Goal: Task Accomplishment & Management: Use online tool/utility

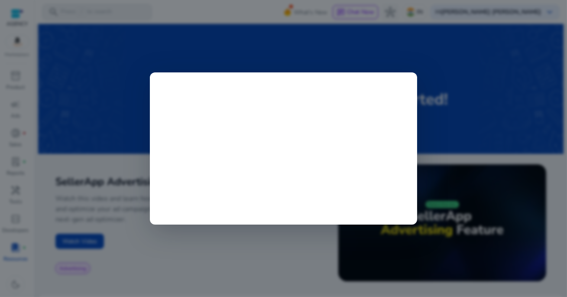
scroll to position [357, 0]
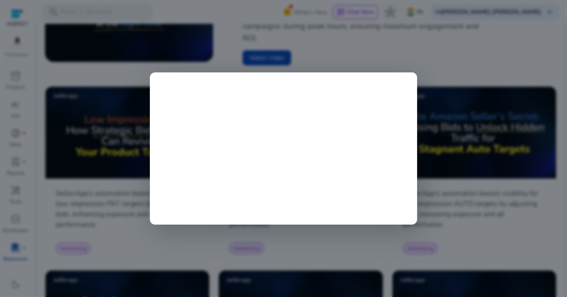
click at [217, 244] on div at bounding box center [283, 148] width 567 height 297
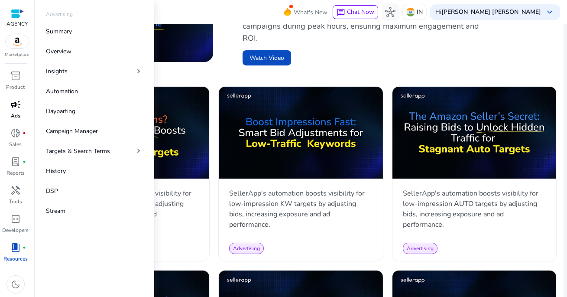
click at [15, 108] on span "campaign" at bounding box center [15, 104] width 10 height 10
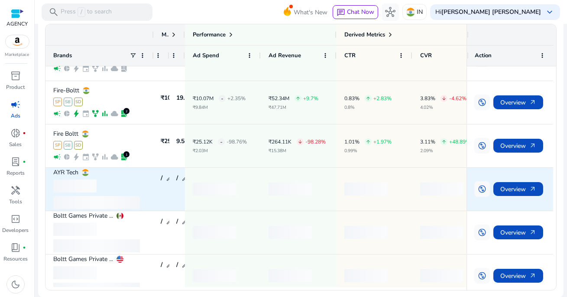
scroll to position [74, 0]
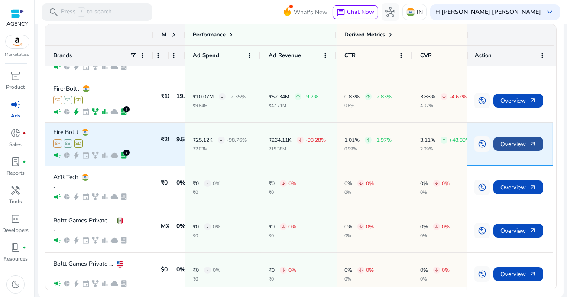
click at [509, 143] on span "Overview arrow_outward" at bounding box center [519, 144] width 36 height 18
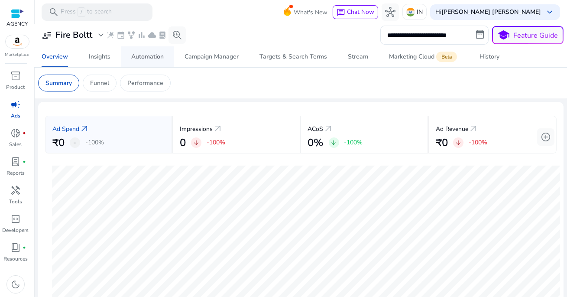
click at [149, 59] on div "Automation" at bounding box center [147, 57] width 33 height 6
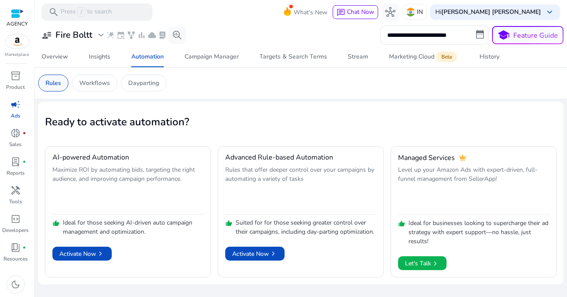
click at [51, 84] on p "Rules" at bounding box center [54, 82] width 16 height 9
click at [416, 31] on input "**********" at bounding box center [435, 35] width 108 height 19
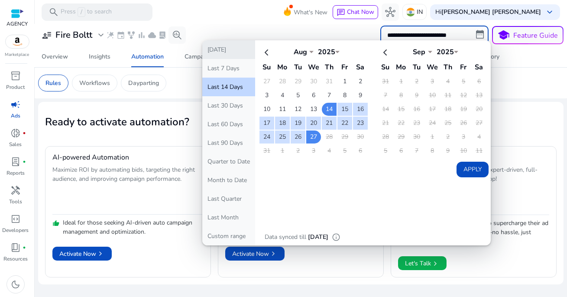
click at [231, 51] on button "[DATE]" at bounding box center [228, 49] width 53 height 19
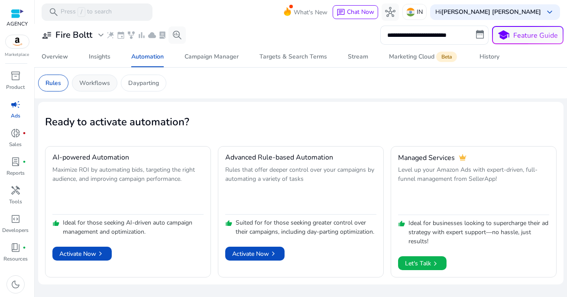
click at [95, 81] on p "Workflows" at bounding box center [94, 82] width 31 height 9
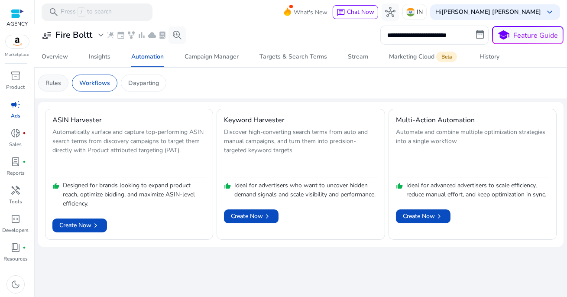
click at [57, 86] on p "Rules" at bounding box center [54, 82] width 16 height 9
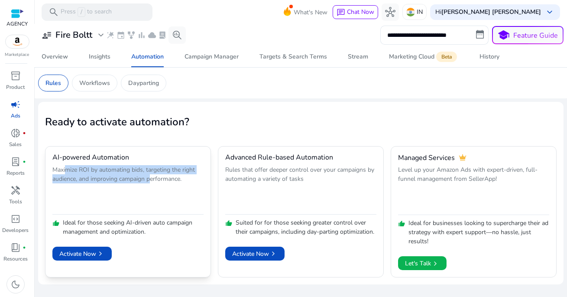
drag, startPoint x: 67, startPoint y: 170, endPoint x: 162, endPoint y: 180, distance: 96.0
click at [162, 180] on p "Maximize ROI by automating bids, targeting the right audience, and improving ca…" at bounding box center [127, 188] width 151 height 47
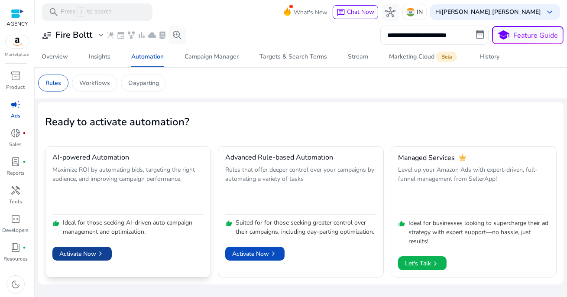
click at [86, 254] on span "Activate Now chevron_right" at bounding box center [82, 253] width 46 height 9
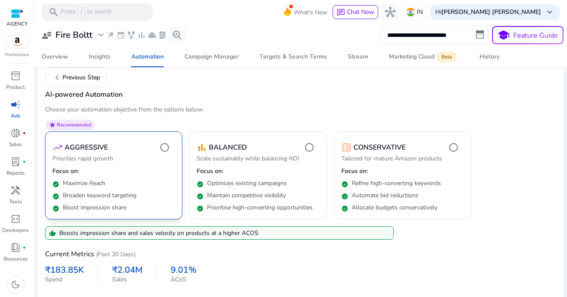
scroll to position [68, 0]
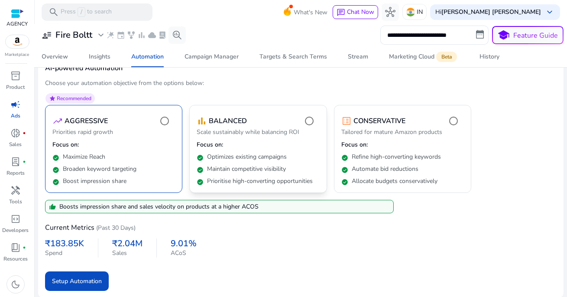
click at [287, 143] on p "Focus on:" at bounding box center [258, 144] width 123 height 9
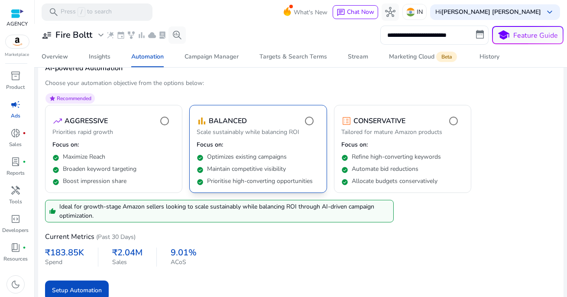
scroll to position [77, 0]
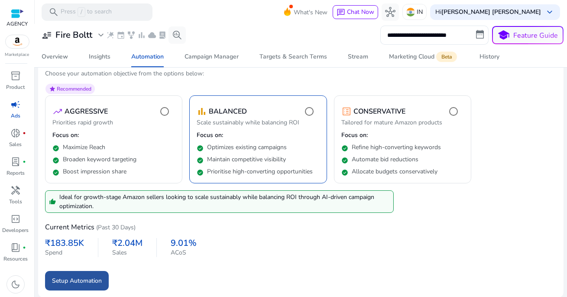
click at [84, 279] on span "Setup Automation" at bounding box center [77, 280] width 50 height 9
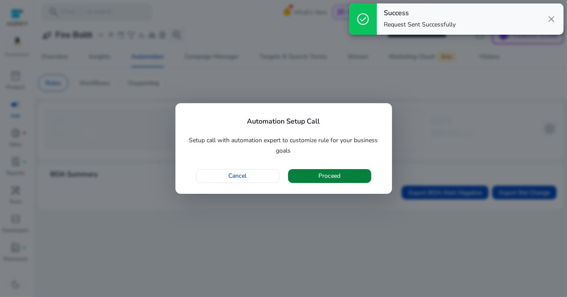
scroll to position [0, 0]
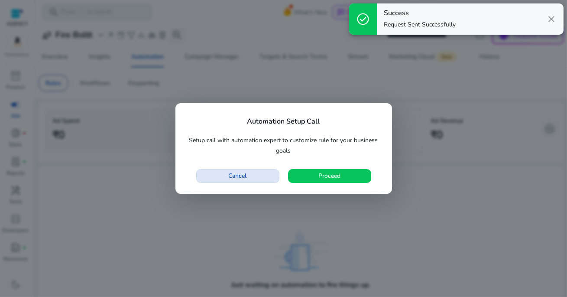
click at [242, 179] on span "Cancel" at bounding box center [238, 175] width 18 height 9
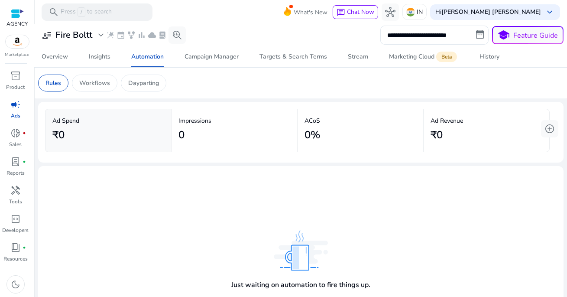
scroll to position [59, 0]
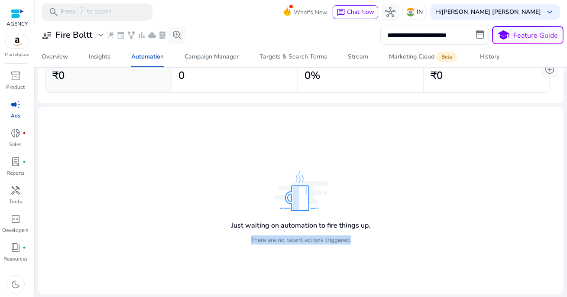
drag, startPoint x: 244, startPoint y: 241, endPoint x: 346, endPoint y: 250, distance: 102.2
click at [346, 250] on div "Just waiting on automation to fire things up. There are no recent actions trigg…" at bounding box center [300, 232] width 139 height 39
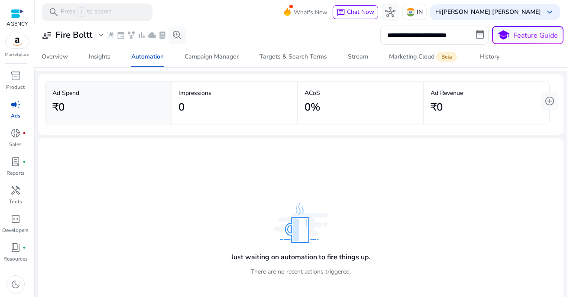
scroll to position [0, 0]
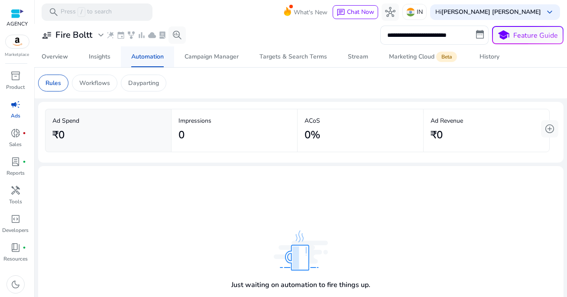
click at [145, 56] on div "Automation" at bounding box center [147, 57] width 33 height 6
click at [14, 109] on span "campaign" at bounding box center [15, 104] width 10 height 10
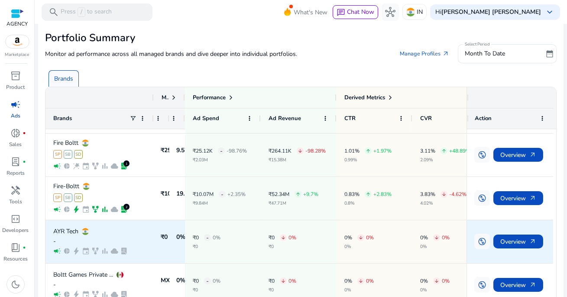
scroll to position [72, 0]
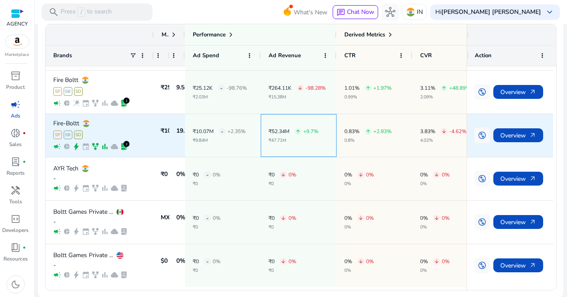
drag, startPoint x: 296, startPoint y: 129, endPoint x: 351, endPoint y: 139, distance: 55.6
click at [355, 140] on div "Fire-Boltt SP SB SD campaign pie_chart bolt event family_history bar_chart clou…" at bounding box center [267, 135] width 443 height 43
click at [244, 138] on p "₹9.84M" at bounding box center [219, 140] width 53 height 4
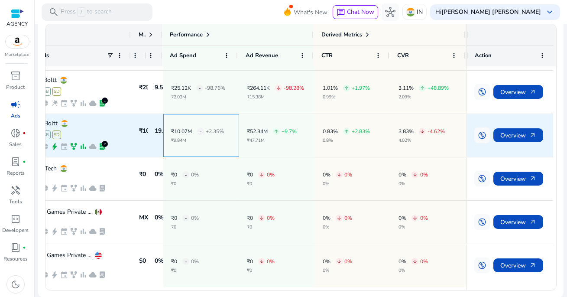
scroll to position [0, 21]
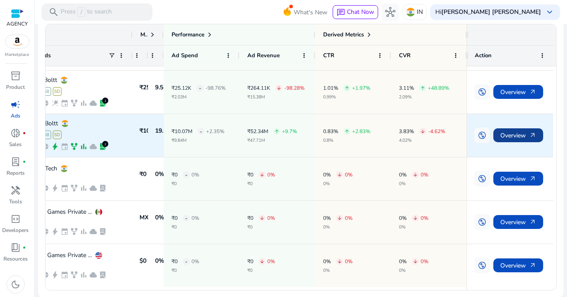
click at [507, 131] on span "Overview arrow_outward" at bounding box center [519, 136] width 36 height 18
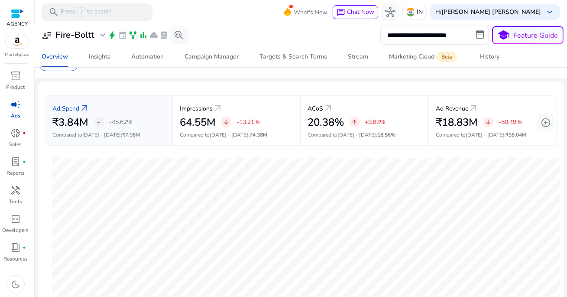
scroll to position [1, 0]
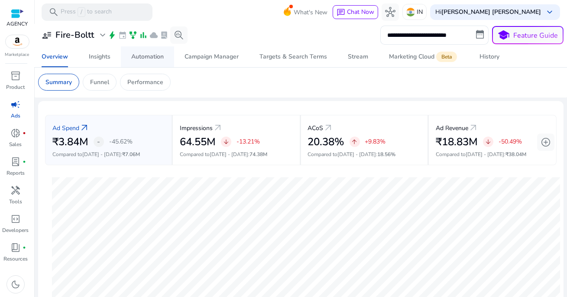
click at [143, 62] on span "Automation" at bounding box center [147, 56] width 33 height 21
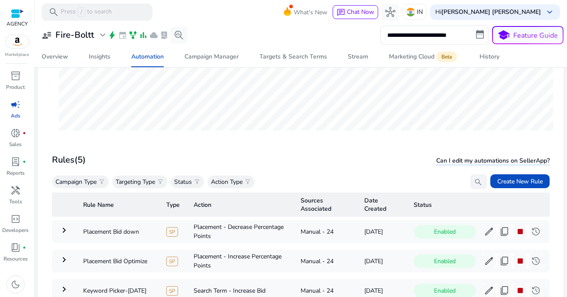
scroll to position [251, 0]
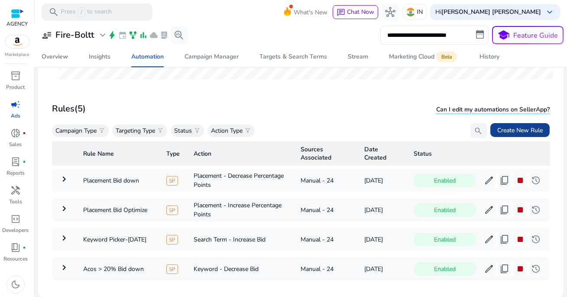
click at [517, 130] on span "Create New Rule" at bounding box center [521, 130] width 46 height 9
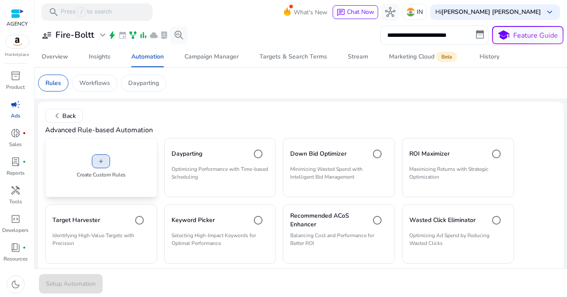
click at [100, 159] on span "add" at bounding box center [101, 161] width 7 height 7
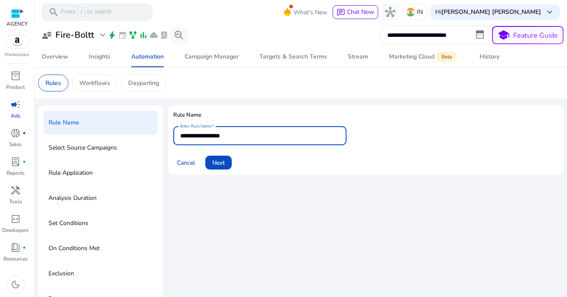
click at [251, 132] on input "**********" at bounding box center [260, 136] width 160 height 10
type input "**********"
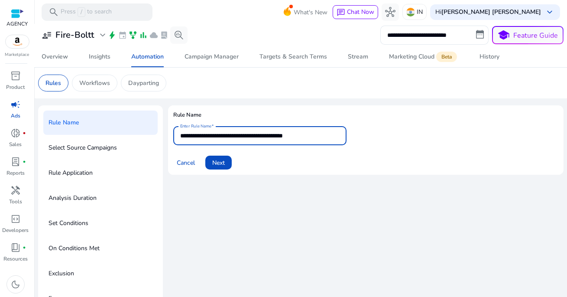
click at [309, 137] on input "**********" at bounding box center [260, 136] width 160 height 10
click at [329, 172] on mat-card "**********" at bounding box center [366, 139] width 396 height 69
click at [319, 137] on input "**********" at bounding box center [260, 136] width 160 height 10
type input "**********"
click at [221, 164] on span "Next" at bounding box center [218, 162] width 13 height 9
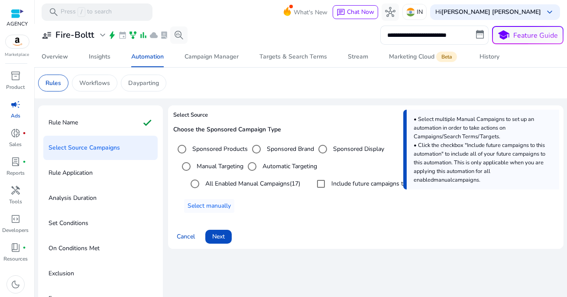
scroll to position [44, 0]
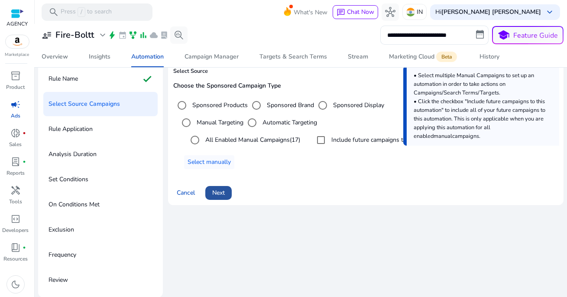
click at [223, 190] on span "Next" at bounding box center [218, 192] width 13 height 9
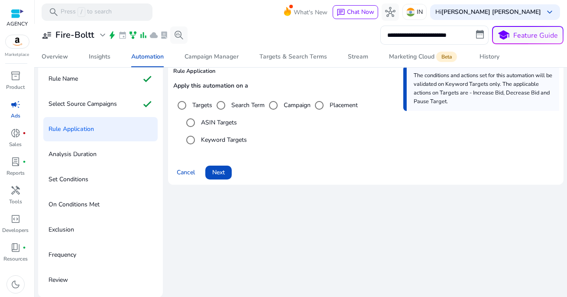
click at [218, 124] on label "ASIN Targets" at bounding box center [218, 122] width 38 height 9
click at [221, 173] on span "Next" at bounding box center [218, 172] width 13 height 9
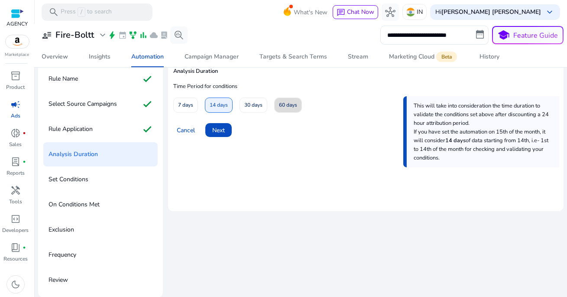
click at [281, 108] on span "60 days" at bounding box center [288, 105] width 18 height 15
click at [221, 130] on span "Next" at bounding box center [218, 130] width 13 height 9
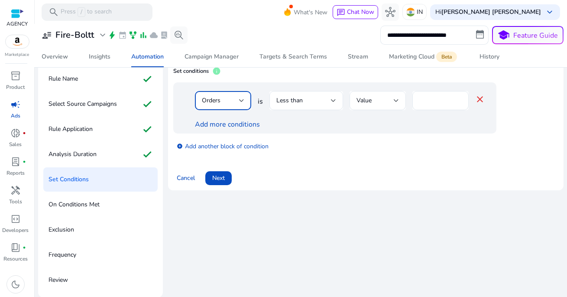
click at [232, 99] on div "Orders" at bounding box center [220, 101] width 37 height 10
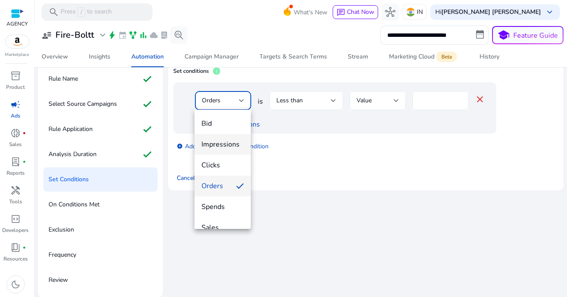
click at [226, 143] on span "Impressions" at bounding box center [223, 145] width 42 height 10
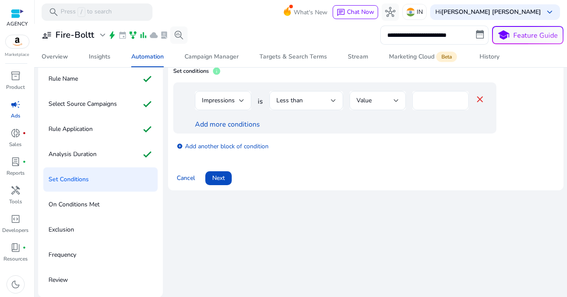
click at [433, 105] on div "*" at bounding box center [441, 100] width 42 height 19
drag, startPoint x: 432, startPoint y: 104, endPoint x: 411, endPoint y: 104, distance: 20.4
click at [411, 104] on div "Impressions is Less than Value * close" at bounding box center [340, 105] width 291 height 28
type input "****"
click at [358, 129] on div "Add more conditions" at bounding box center [340, 124] width 291 height 10
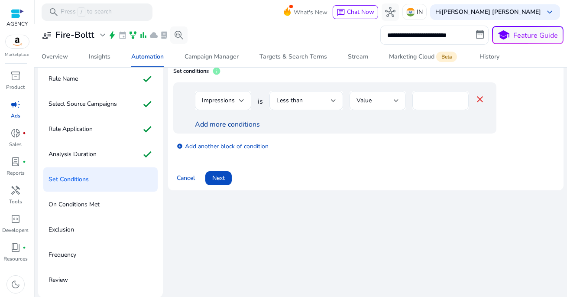
click at [229, 125] on link "Add more conditions" at bounding box center [227, 125] width 65 height 10
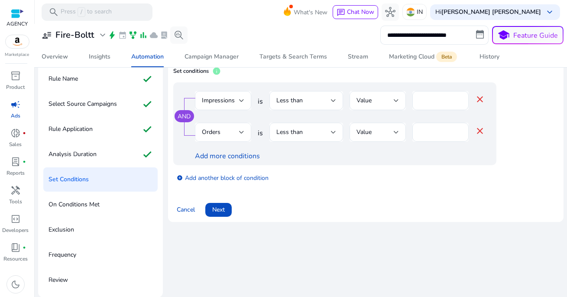
click at [227, 130] on div "Orders" at bounding box center [220, 132] width 37 height 10
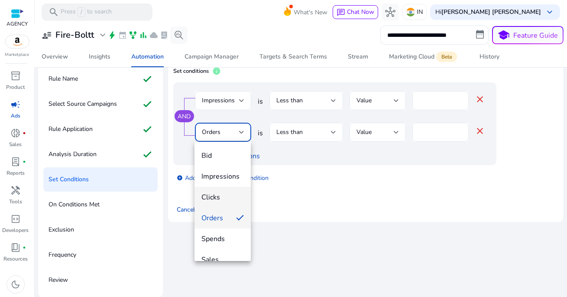
click at [221, 196] on span "Clicks" at bounding box center [223, 197] width 42 height 10
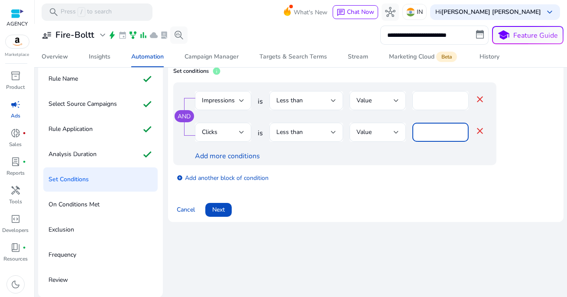
drag, startPoint x: 427, startPoint y: 130, endPoint x: 412, endPoint y: 130, distance: 14.7
click at [413, 130] on div "*" at bounding box center [441, 132] width 56 height 19
type input "*"
type input "**"
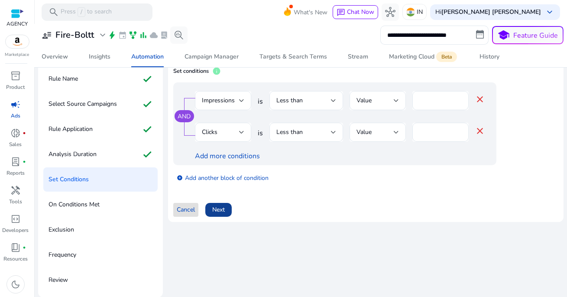
click at [224, 212] on span "Next" at bounding box center [218, 209] width 13 height 9
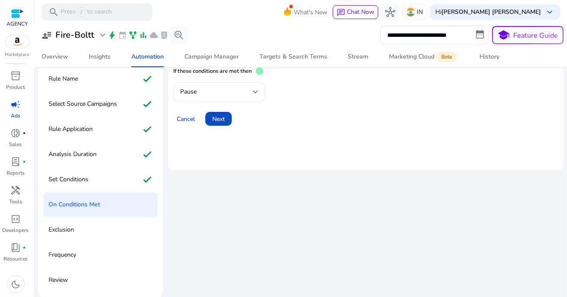
click at [218, 90] on div "Pause" at bounding box center [216, 92] width 73 height 10
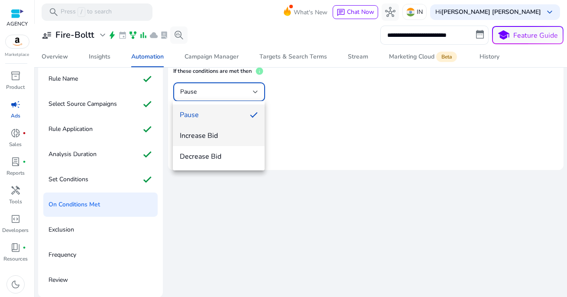
click at [212, 140] on span "Increase Bid" at bounding box center [219, 136] width 78 height 10
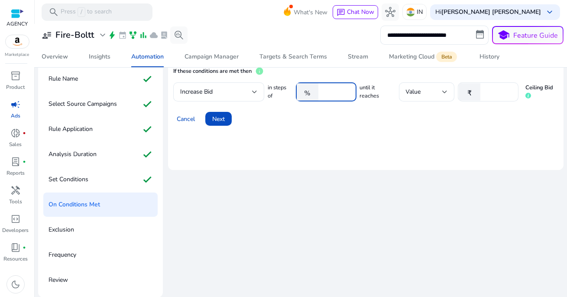
drag, startPoint x: 338, startPoint y: 93, endPoint x: 317, endPoint y: 93, distance: 20.4
click at [317, 93] on div "% ****" at bounding box center [323, 91] width 54 height 19
type input "**"
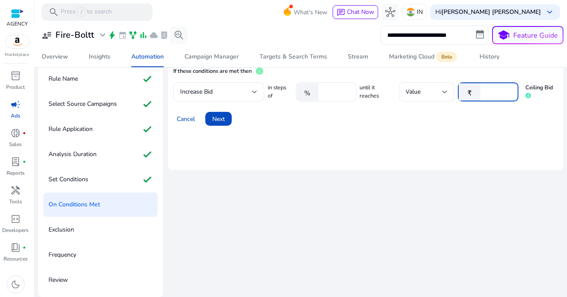
type input "**"
click at [297, 150] on mat-card "If these conditions are met then info Increase Bid in steps of % ** until it re…" at bounding box center [366, 116] width 396 height 108
click at [226, 121] on span at bounding box center [218, 118] width 26 height 21
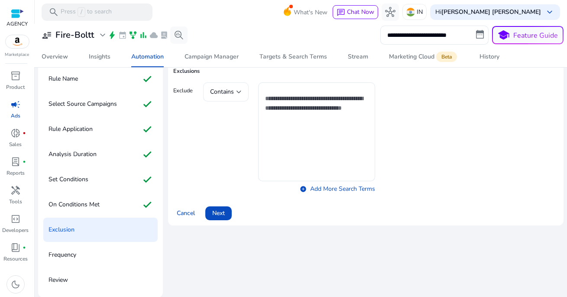
click at [233, 85] on div "Contains" at bounding box center [226, 91] width 32 height 19
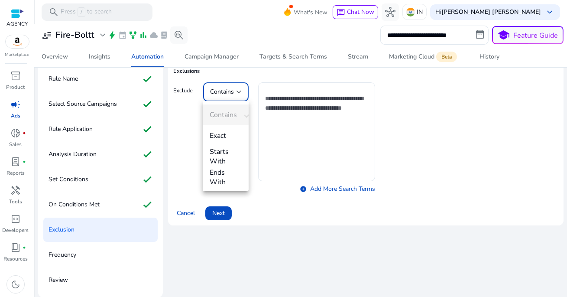
click at [196, 130] on div at bounding box center [283, 148] width 567 height 297
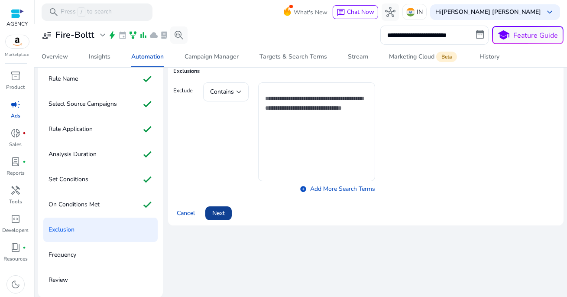
click at [225, 211] on span at bounding box center [218, 213] width 26 height 21
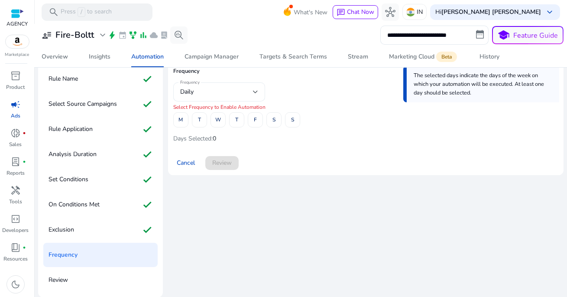
click at [203, 97] on div "Daily" at bounding box center [219, 91] width 78 height 19
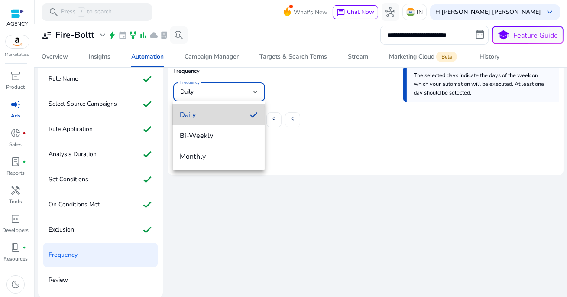
click at [204, 116] on span "Daily" at bounding box center [211, 115] width 63 height 10
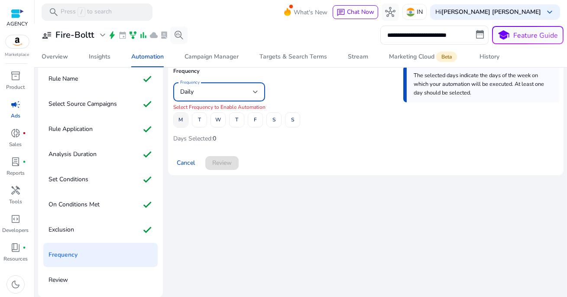
click at [183, 119] on span at bounding box center [181, 120] width 14 height 21
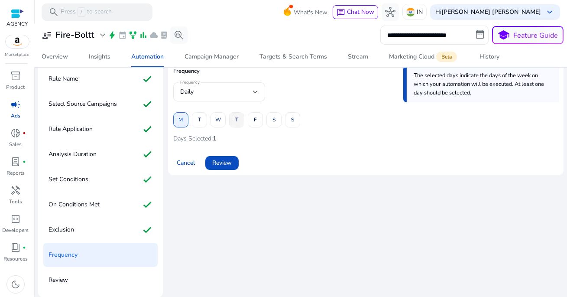
click at [235, 119] on span "T" at bounding box center [236, 119] width 3 height 15
click at [255, 119] on span "F" at bounding box center [255, 119] width 3 height 15
click at [240, 119] on span at bounding box center [237, 120] width 14 height 21
click at [290, 121] on span at bounding box center [293, 120] width 14 height 21
click at [216, 120] on span "W" at bounding box center [218, 119] width 6 height 15
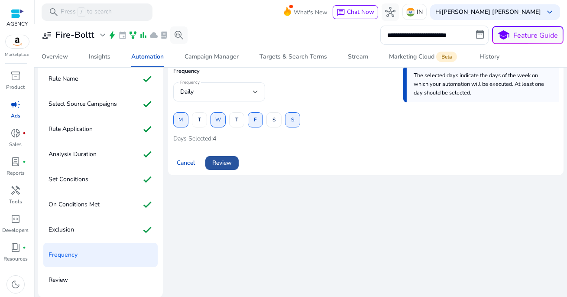
click at [227, 163] on span "Review" at bounding box center [222, 162] width 20 height 9
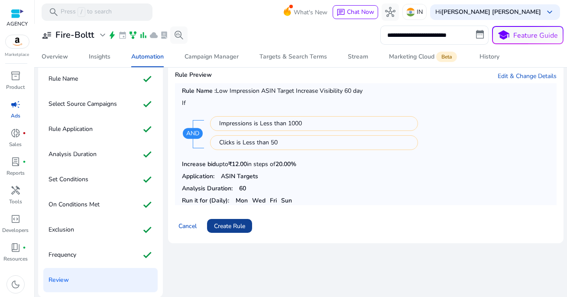
click at [239, 224] on span "Create Rule" at bounding box center [229, 226] width 31 height 9
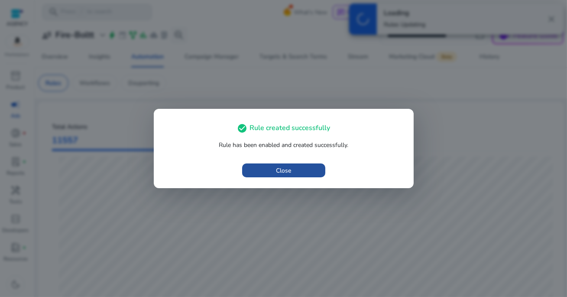
click at [296, 172] on span "button" at bounding box center [283, 170] width 83 height 21
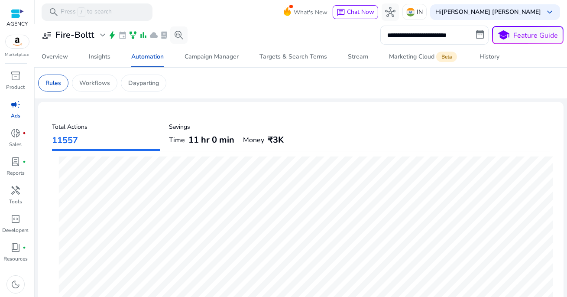
click at [209, 140] on span "11 hr 0 min" at bounding box center [212, 140] width 46 height 12
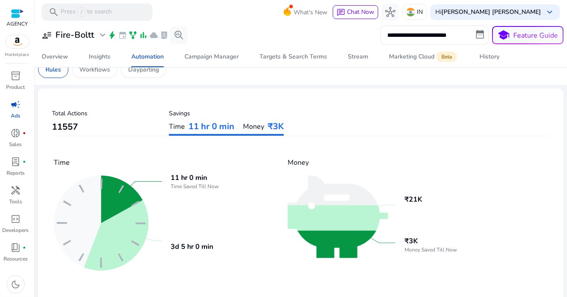
scroll to position [14, 0]
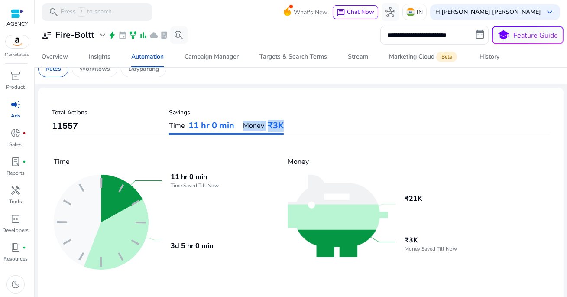
drag, startPoint x: 242, startPoint y: 121, endPoint x: 296, endPoint y: 121, distance: 53.3
click at [296, 121] on div "Total Actions 11557 Savings Time 11 hr 0 min Money ₹3K" at bounding box center [301, 120] width 498 height 30
click at [297, 124] on div "Total Actions 11557 Savings Time 11 hr 0 min Money ₹3K" at bounding box center [301, 120] width 498 height 30
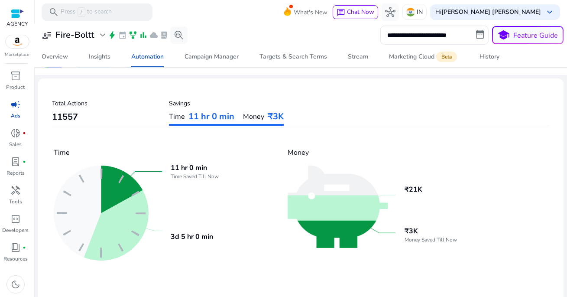
scroll to position [25, 0]
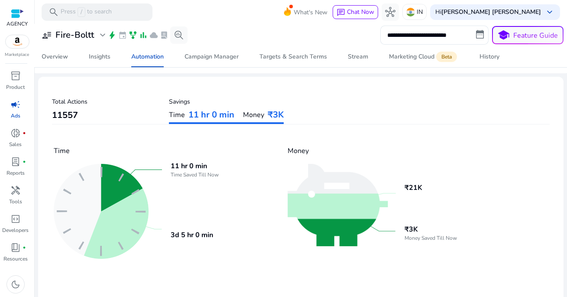
click at [411, 190] on span "₹21K" at bounding box center [414, 188] width 18 height 10
click at [368, 224] on img at bounding box center [342, 205] width 108 height 82
click at [101, 109] on p "11557" at bounding box center [106, 115] width 108 height 12
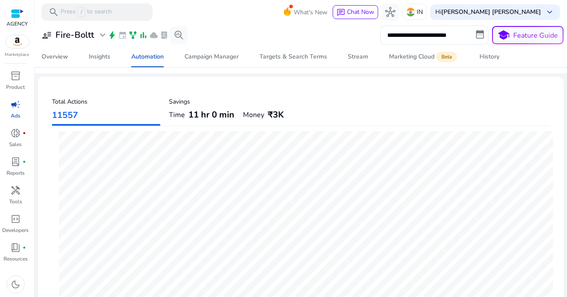
click at [235, 118] on div "Time 11 hr 0 min Money ₹3K" at bounding box center [226, 115] width 115 height 12
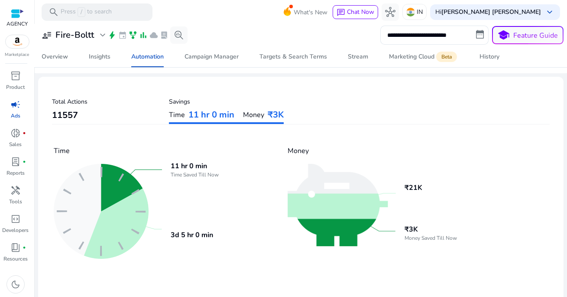
click at [107, 126] on div "Time 11 hr 0 min Time Saved Till Now 3d 5 hr 0 min Money ₹21K ₹3K Money Saved T…" at bounding box center [301, 202] width 498 height 156
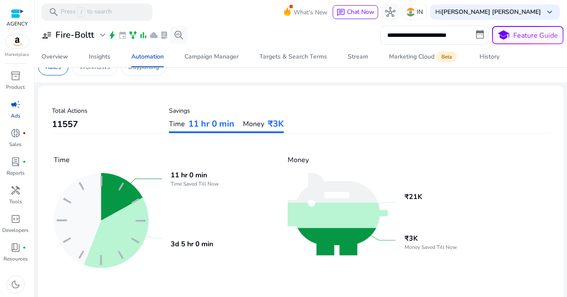
scroll to position [0, 0]
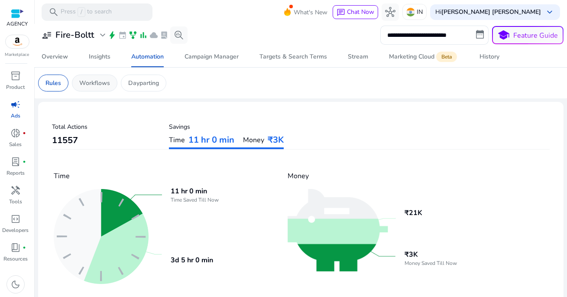
click at [91, 83] on p "Workflows" at bounding box center [94, 82] width 31 height 9
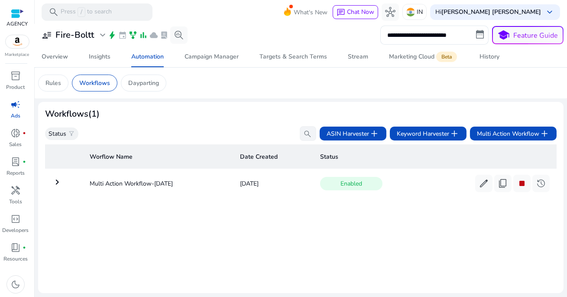
click at [59, 183] on mat-icon "keyboard_arrow_right" at bounding box center [57, 182] width 10 height 10
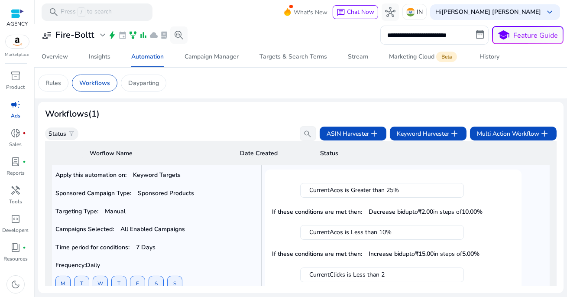
scroll to position [54, 0]
click at [371, 191] on div "CurrentAcos is Greater than 25%" at bounding box center [383, 190] width 146 height 9
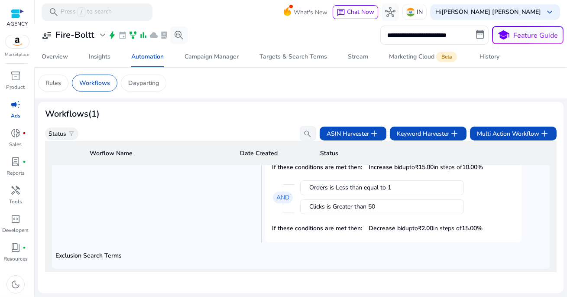
scroll to position [184, 0]
drag, startPoint x: 314, startPoint y: 228, endPoint x: 443, endPoint y: 228, distance: 129.2
click at [443, 228] on div "If these conditions are met then: Decrease bid upto ₹2.00 in steps of 15.00%" at bounding box center [393, 228] width 243 height 15
click at [443, 228] on p "Decrease bid upto ₹2.00 in steps of 15.00%" at bounding box center [426, 228] width 114 height 9
click at [427, 225] on b "₹2.00" at bounding box center [425, 228] width 15 height 8
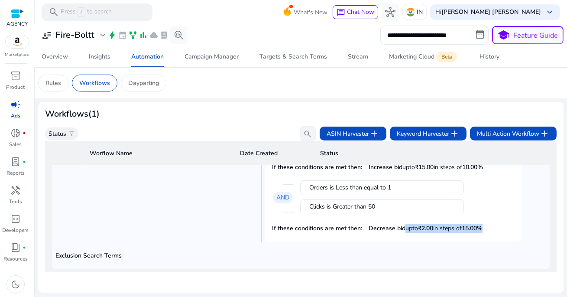
drag, startPoint x: 402, startPoint y: 229, endPoint x: 481, endPoint y: 234, distance: 79.5
click at [481, 234] on mat-card "CurrentAcos is Greater than 25% If these conditions are met then: Decrease bid …" at bounding box center [393, 141] width 257 height 202
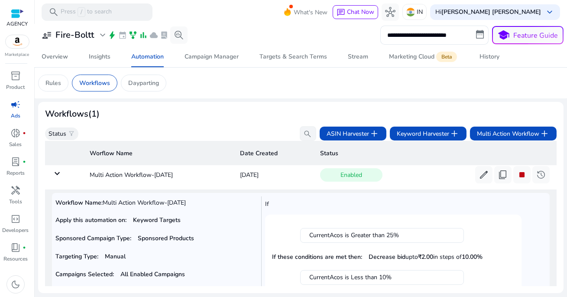
scroll to position [0, 0]
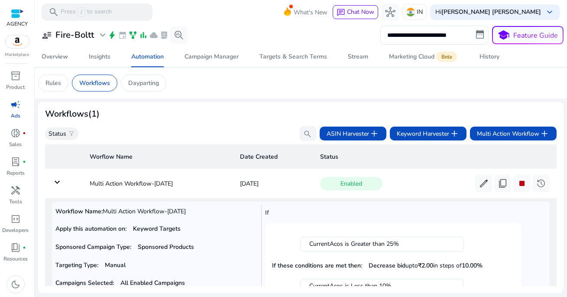
click at [418, 156] on th "Status" at bounding box center [435, 156] width 244 height 24
click at [154, 81] on p "Dayparting" at bounding box center [143, 82] width 31 height 9
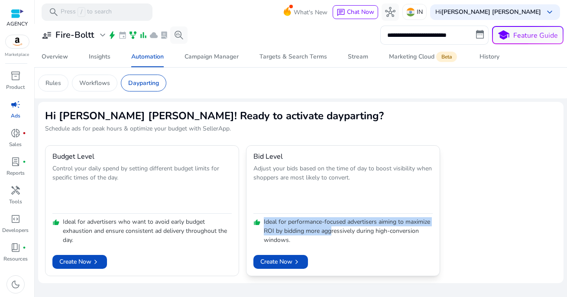
drag, startPoint x: 263, startPoint y: 222, endPoint x: 333, endPoint y: 230, distance: 69.8
click at [333, 230] on div "thumb_up Ideal for performance-focused advertisers aiming to maximize ROI by bi…" at bounding box center [343, 229] width 179 height 31
click at [333, 230] on p "Ideal for performance-focused advertisers aiming to maximize ROI by bidding mor…" at bounding box center [348, 230] width 169 height 27
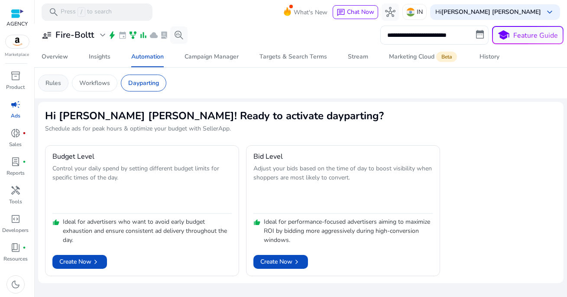
click at [56, 82] on p "Rules" at bounding box center [54, 82] width 16 height 9
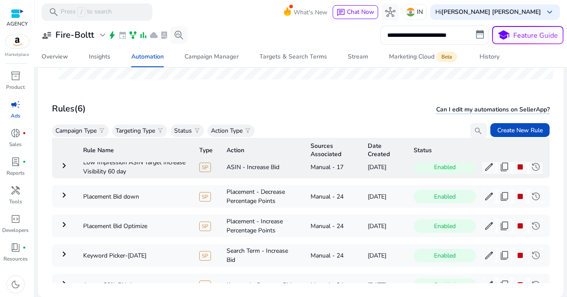
scroll to position [17, 0]
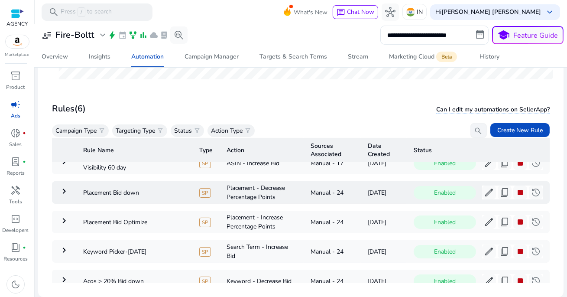
click at [65, 189] on mat-icon "keyboard_arrow_right" at bounding box center [64, 191] width 10 height 10
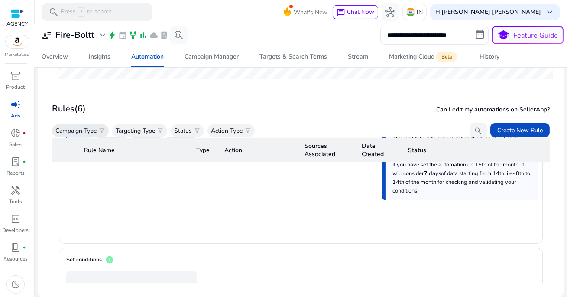
scroll to position [352, 0]
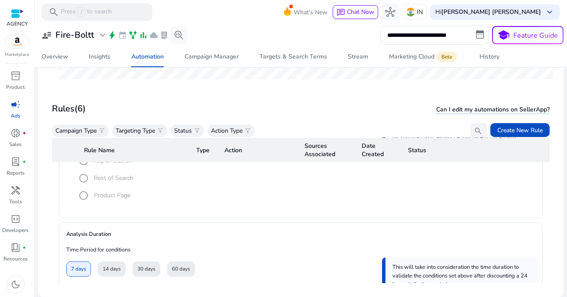
click at [18, 104] on span "campaign" at bounding box center [15, 104] width 10 height 10
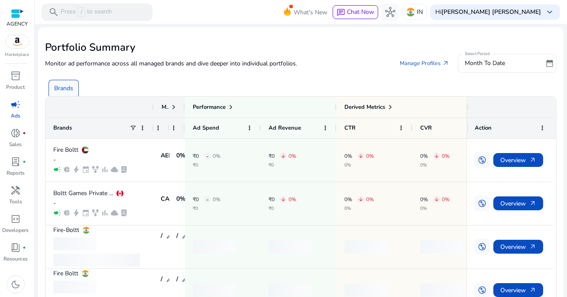
click at [172, 107] on span at bounding box center [173, 107] width 7 height 7
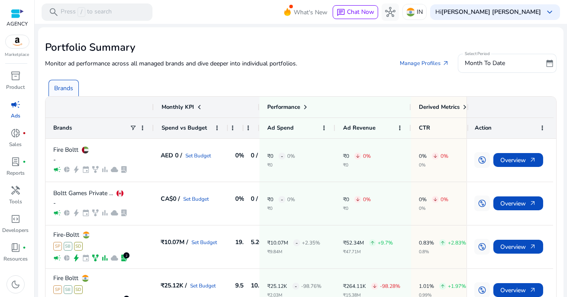
drag, startPoint x: 168, startPoint y: 129, endPoint x: 230, endPoint y: 135, distance: 62.3
click at [230, 135] on div "Brands Spend vs Budget ACoS vs Target Ad Spend" at bounding box center [305, 127] width 518 height 21
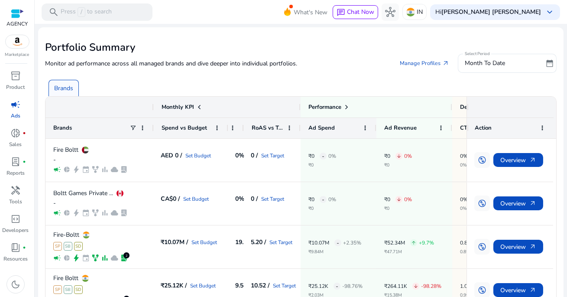
drag, startPoint x: 259, startPoint y: 128, endPoint x: 300, endPoint y: 129, distance: 41.2
click at [300, 129] on div at bounding box center [300, 128] width 3 height 20
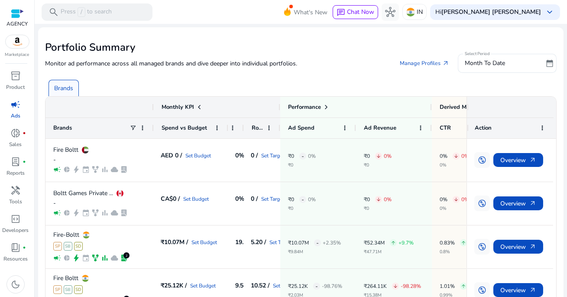
drag, startPoint x: 299, startPoint y: 126, endPoint x: 279, endPoint y: 127, distance: 20.4
click at [279, 127] on div at bounding box center [279, 128] width 3 height 20
drag, startPoint x: 152, startPoint y: 127, endPoint x: 142, endPoint y: 127, distance: 10.4
click at [142, 127] on div "Brands" at bounding box center [100, 127] width 108 height 21
drag, startPoint x: 153, startPoint y: 106, endPoint x: 134, endPoint y: 105, distance: 19.5
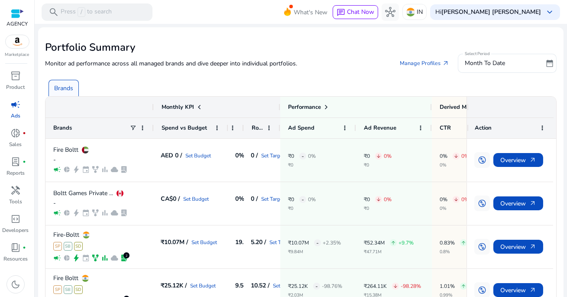
click at [134, 105] on div at bounding box center [100, 107] width 108 height 21
click at [539, 126] on span at bounding box center [542, 127] width 7 height 7
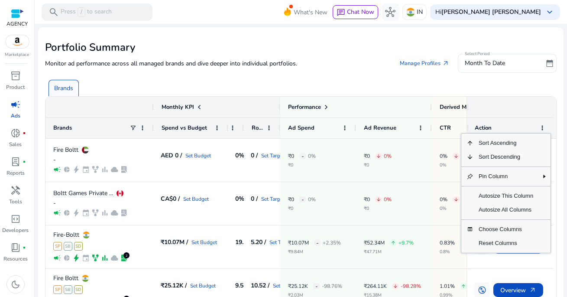
click at [390, 85] on div "Brands" at bounding box center [302, 84] width 515 height 23
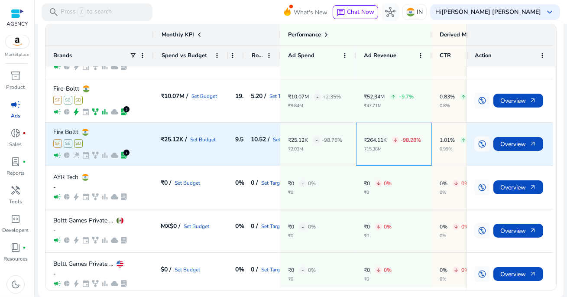
drag, startPoint x: 363, startPoint y: 141, endPoint x: 419, endPoint y: 154, distance: 57.9
click at [419, 154] on div "₹264.11K arrow_downward -98.28% ₹15.38M" at bounding box center [394, 144] width 76 height 43
click at [417, 154] on div "₹264.11K arrow_downward -98.28% ₹15.38M" at bounding box center [394, 144] width 60 height 42
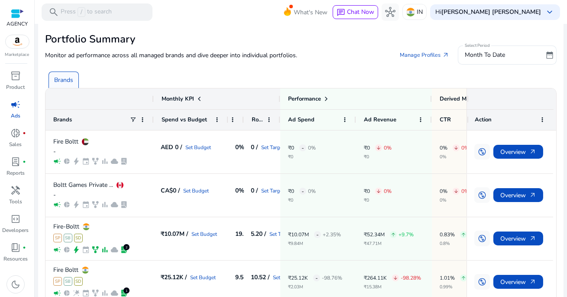
scroll to position [3, 0]
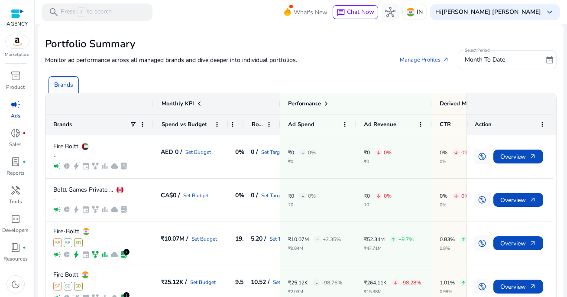
click at [493, 59] on span "Month To Date" at bounding box center [485, 59] width 40 height 8
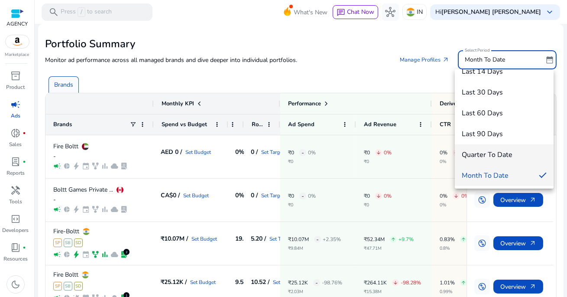
scroll to position [0, 0]
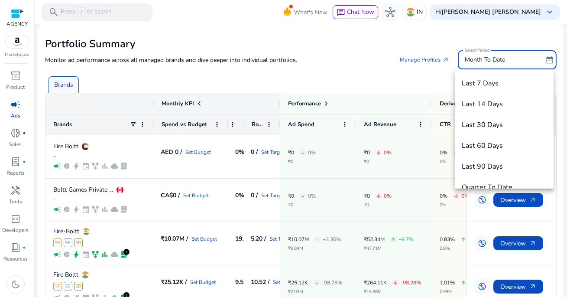
click at [548, 60] on div at bounding box center [283, 148] width 567 height 297
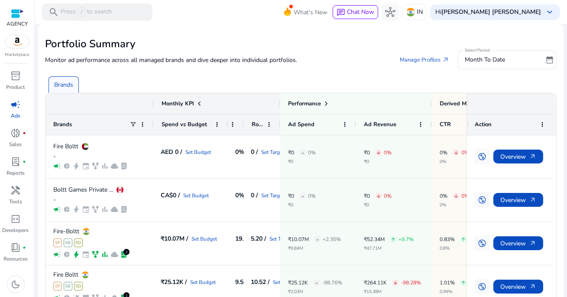
click at [548, 60] on span "date_range" at bounding box center [550, 59] width 9 height 9
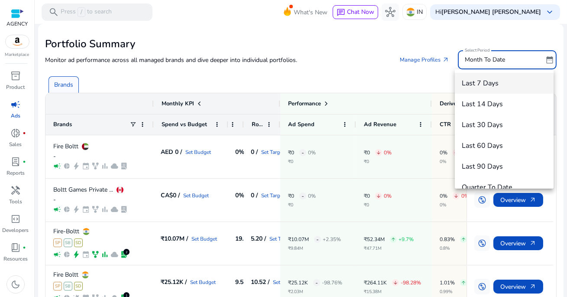
click at [492, 80] on span "Last 7 Days" at bounding box center [504, 83] width 85 height 10
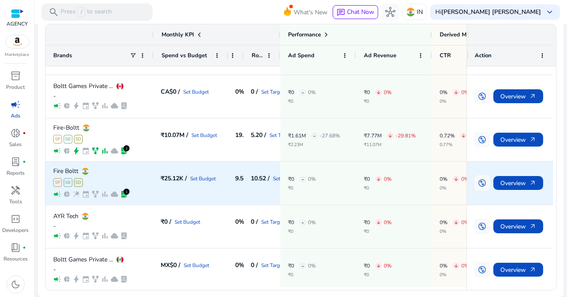
click at [185, 182] on h5 "₹25.12K /" at bounding box center [174, 179] width 26 height 6
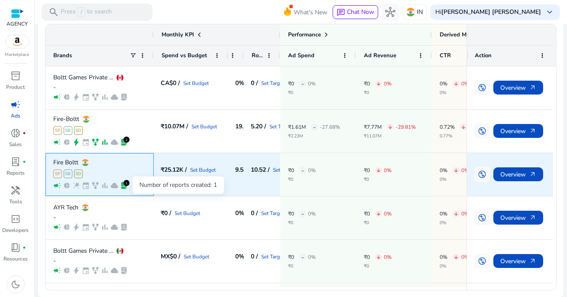
click at [124, 185] on span "lab_profile" at bounding box center [124, 186] width 8 height 8
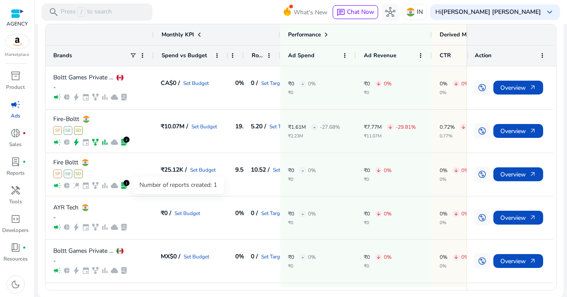
click at [177, 188] on div "Number of reports created: 1" at bounding box center [178, 184] width 91 height 17
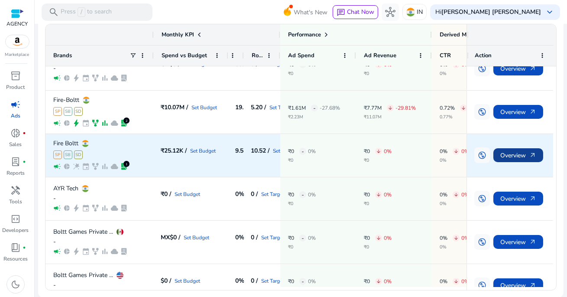
click at [508, 156] on span "Overview arrow_outward" at bounding box center [519, 156] width 36 height 18
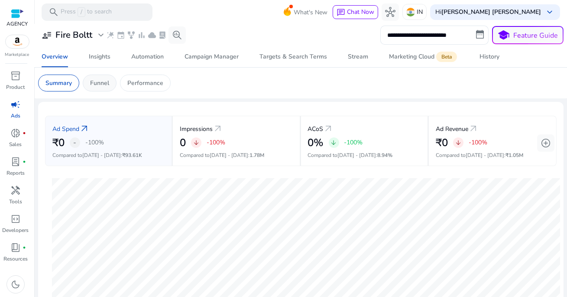
click at [109, 81] on p "Funnel" at bounding box center [99, 82] width 19 height 9
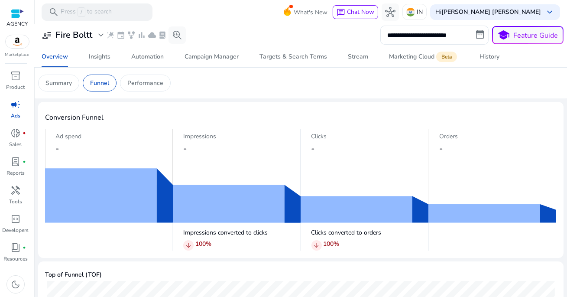
click at [15, 108] on span "campaign" at bounding box center [15, 104] width 10 height 10
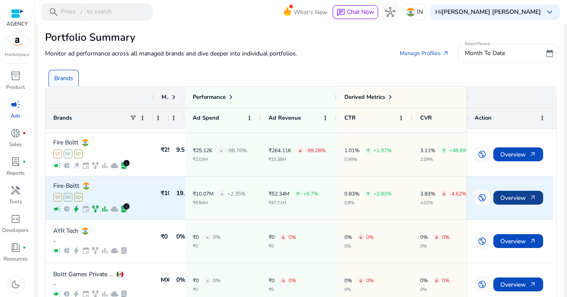
click at [517, 198] on span "Overview arrow_outward" at bounding box center [519, 198] width 36 height 18
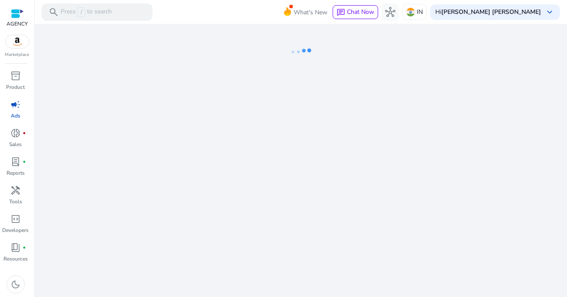
select select "*"
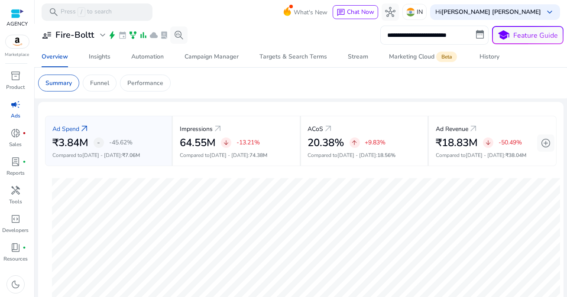
click at [437, 39] on input "**********" at bounding box center [435, 35] width 108 height 19
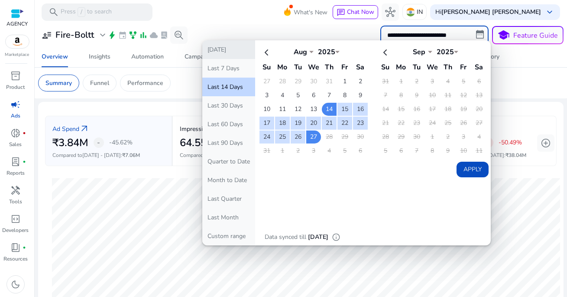
click at [228, 48] on button "[DATE]" at bounding box center [228, 49] width 53 height 19
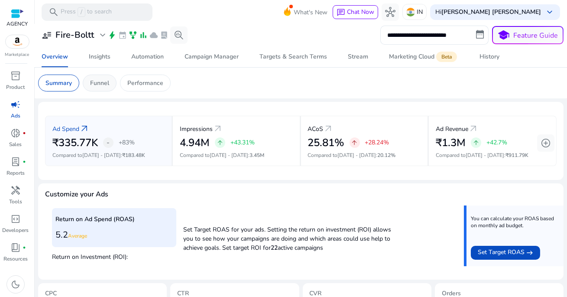
click at [104, 84] on p "Funnel" at bounding box center [99, 82] width 19 height 9
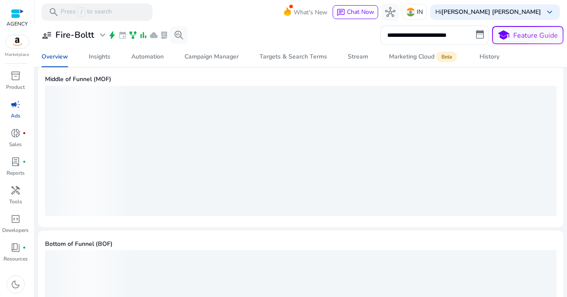
scroll to position [351, 0]
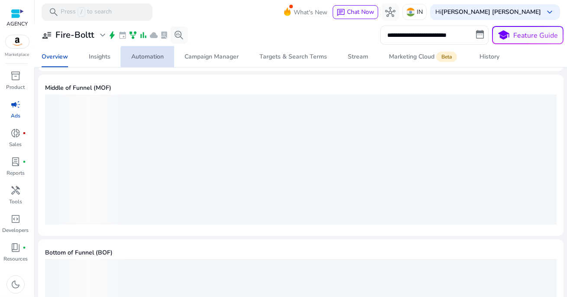
click at [153, 62] on span "Automation" at bounding box center [147, 56] width 33 height 21
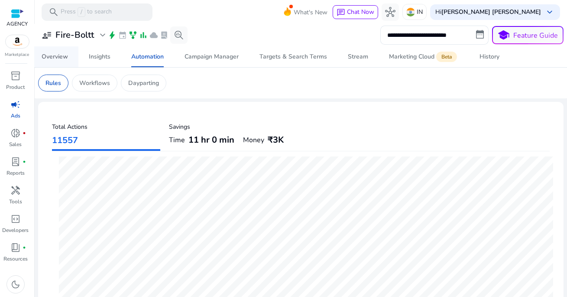
click at [65, 55] on div "Overview" at bounding box center [55, 57] width 26 height 6
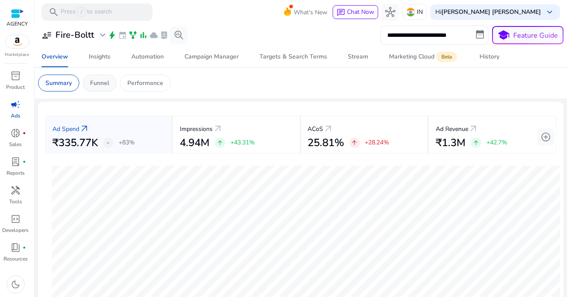
click at [106, 80] on p "Funnel" at bounding box center [99, 82] width 19 height 9
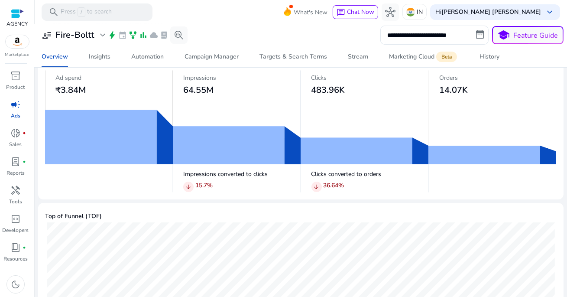
scroll to position [79, 0]
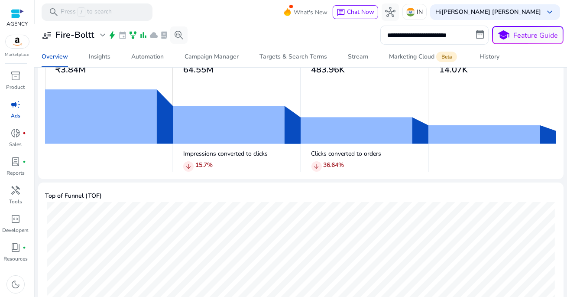
click at [315, 164] on span "arrow_downward" at bounding box center [316, 166] width 7 height 7
drag, startPoint x: 321, startPoint y: 164, endPoint x: 354, endPoint y: 164, distance: 33.4
click at [354, 164] on div "arrow_downward 36.64 %" at bounding box center [370, 166] width 117 height 12
click at [352, 164] on div "arrow_downward 36.64 %" at bounding box center [370, 166] width 117 height 12
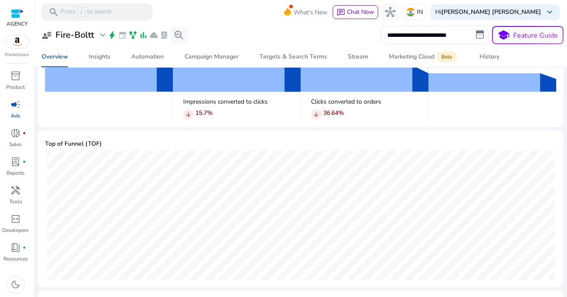
scroll to position [106, 0]
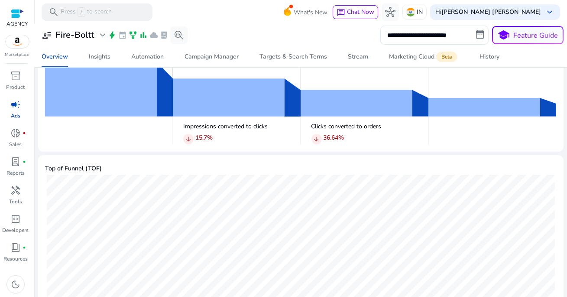
click at [265, 137] on div "arrow_downward 15.7 %" at bounding box center [241, 139] width 117 height 12
click at [208, 129] on p "Impressions converted to clicks" at bounding box center [241, 126] width 117 height 9
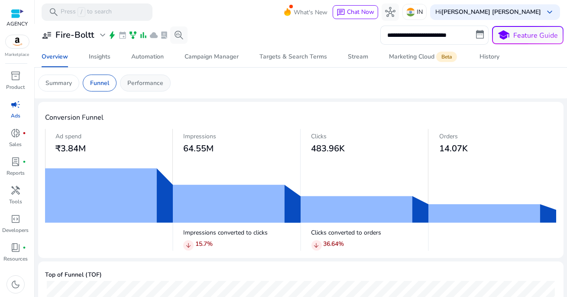
click at [144, 85] on p "Performance" at bounding box center [145, 82] width 36 height 9
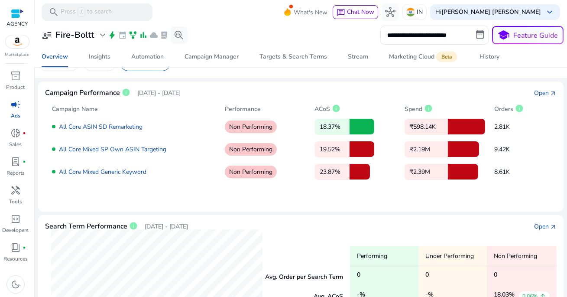
scroll to position [22, 0]
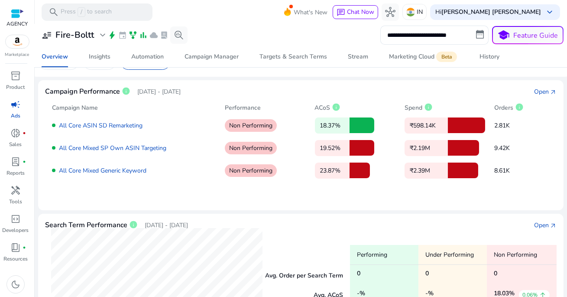
drag, startPoint x: 318, startPoint y: 123, endPoint x: 340, endPoint y: 125, distance: 21.7
click at [340, 125] on p "18.37%" at bounding box center [332, 125] width 35 height 16
click at [336, 157] on div "All Core ASIN SD Remarketing Non Performing 18.37% ₹598.14K 2.81K All Core Mixe…" at bounding box center [301, 145] width 498 height 66
drag, startPoint x: 317, startPoint y: 147, endPoint x: 349, endPoint y: 147, distance: 31.6
click at [349, 147] on div "19.52%" at bounding box center [356, 148] width 83 height 16
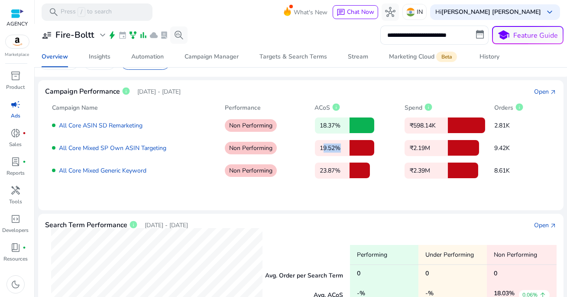
click at [350, 147] on div at bounding box center [362, 148] width 25 height 16
click at [424, 151] on p "₹2.19M" at bounding box center [426, 148] width 43 height 16
drag, startPoint x: 410, startPoint y: 146, endPoint x: 435, endPoint y: 146, distance: 24.7
click at [435, 146] on p "₹2.19M" at bounding box center [426, 148] width 43 height 16
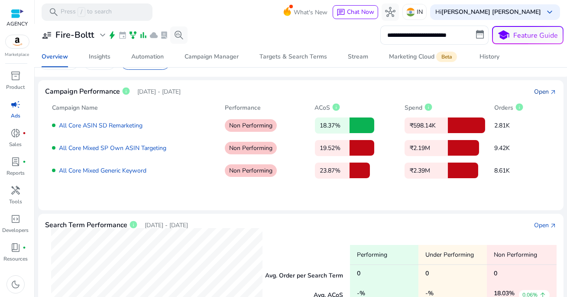
click at [536, 89] on div "Open" at bounding box center [542, 91] width 15 height 9
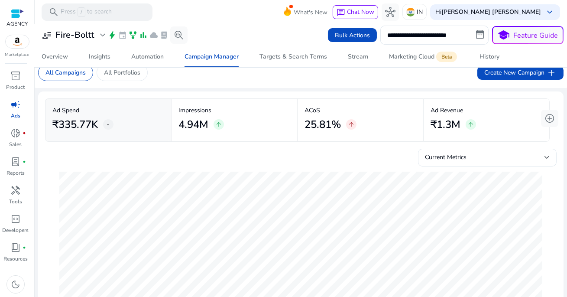
scroll to position [11, 0]
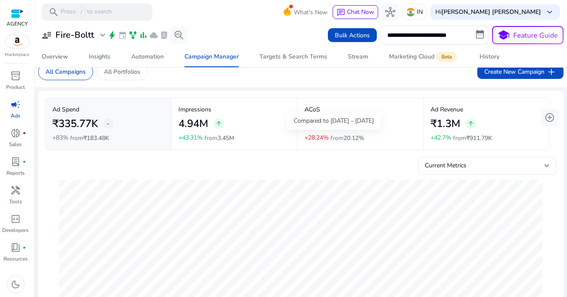
click at [315, 136] on p "+28.24%" at bounding box center [317, 138] width 24 height 6
click at [269, 126] on div "4.94M arrow_upward" at bounding box center [235, 124] width 112 height 20
click at [230, 127] on div "4.94M arrow_upward" at bounding box center [235, 124] width 112 height 20
click at [130, 115] on div "₹335.77K -" at bounding box center [108, 124] width 112 height 20
click at [144, 130] on div "₹335.77K -" at bounding box center [108, 124] width 112 height 20
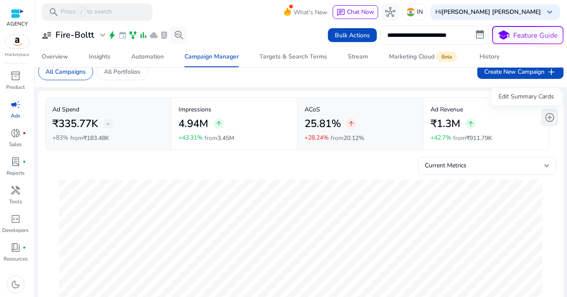
click at [550, 115] on span "add_circle" at bounding box center [550, 117] width 10 height 10
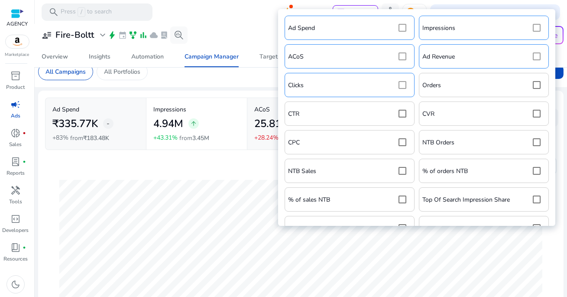
click at [535, 56] on div "Ad Spend Impressions ACoS Ad Revenue Clicks Orders CTR CVR CPC NTB Orders NTB S…" at bounding box center [417, 179] width 269 height 333
click at [250, 75] on mat-card "All Campaigns All Portfolios Create New Campaign add" at bounding box center [301, 71] width 540 height 31
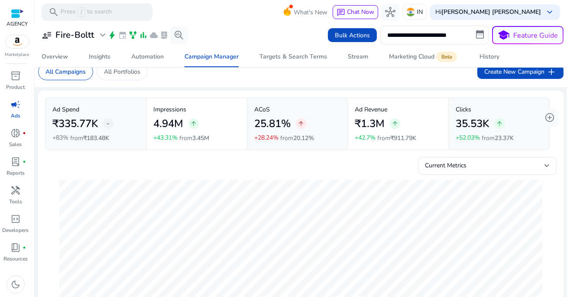
click at [482, 110] on p "Clicks" at bounding box center [499, 109] width 87 height 9
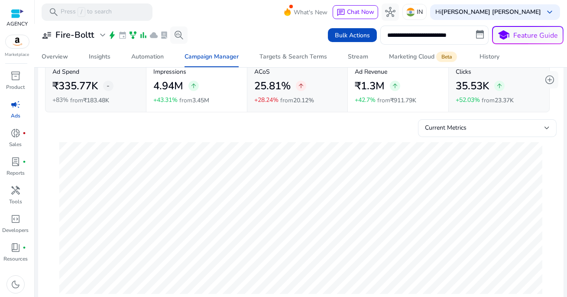
scroll to position [15, 0]
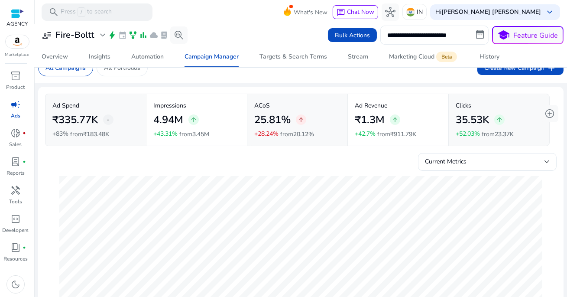
click at [433, 33] on input "**********" at bounding box center [435, 35] width 108 height 19
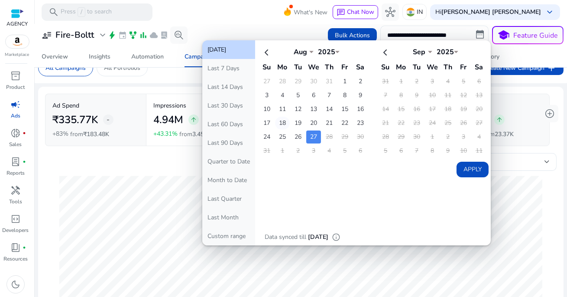
click at [283, 121] on td "18" at bounding box center [282, 123] width 15 height 13
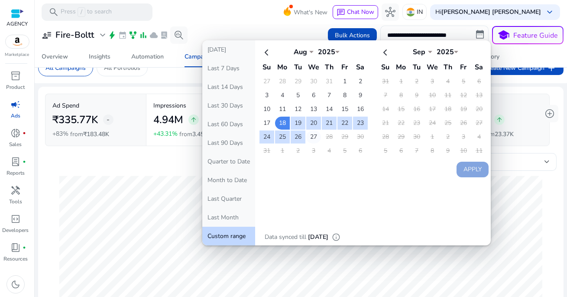
click at [313, 136] on td "27" at bounding box center [313, 136] width 15 height 13
click at [462, 163] on button "Apply" at bounding box center [473, 170] width 32 height 16
type input "**********"
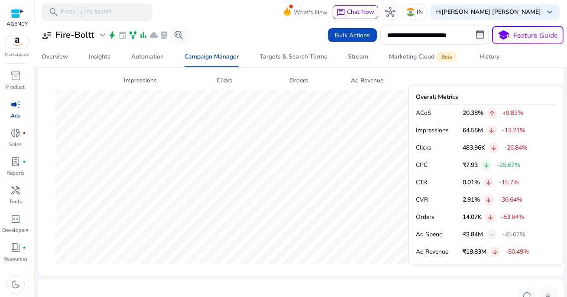
scroll to position [339, 0]
click at [451, 129] on p "Impressions" at bounding box center [437, 129] width 43 height 9
click at [427, 144] on p "Clicks" at bounding box center [437, 147] width 43 height 9
drag, startPoint x: 457, startPoint y: 144, endPoint x: 489, endPoint y: 143, distance: 32.1
click at [489, 144] on div "Clicks 483.96K arrow_downward -26.84%" at bounding box center [486, 147] width 141 height 10
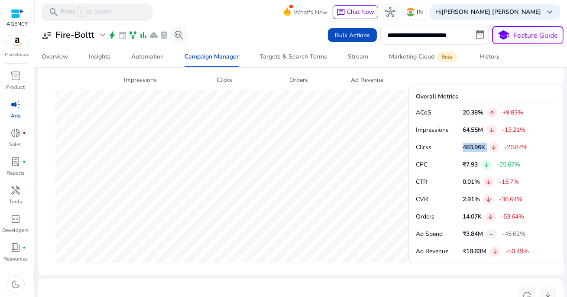
click at [489, 143] on div "Clicks 483.96K arrow_downward -26.84%" at bounding box center [486, 147] width 141 height 10
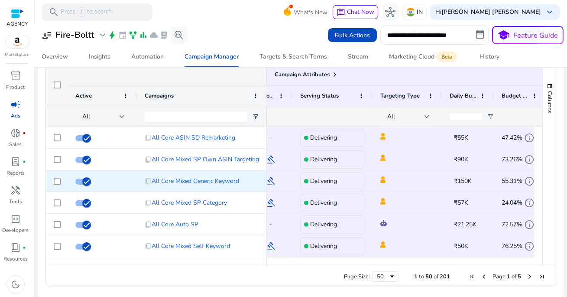
scroll to position [0, 243]
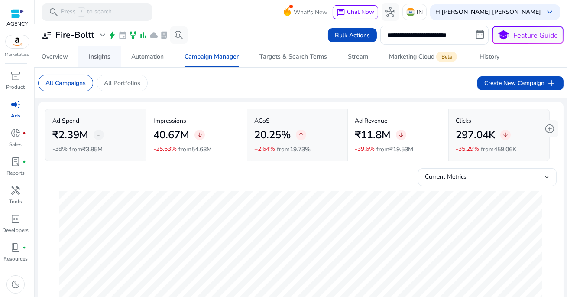
click at [98, 54] on div "Insights" at bounding box center [100, 57] width 22 height 6
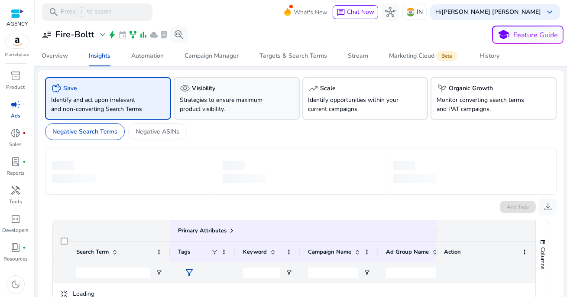
click at [259, 96] on p "Strategies to ensure maximum product visibility." at bounding box center [227, 104] width 95 height 18
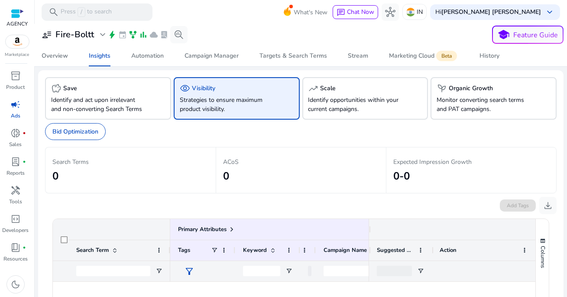
click at [183, 88] on span "visibility" at bounding box center [185, 88] width 10 height 10
click at [84, 135] on p "Bid Optimization" at bounding box center [75, 131] width 46 height 9
click at [350, 102] on p "Identify opportunities within your current campaigns." at bounding box center [356, 104] width 95 height 18
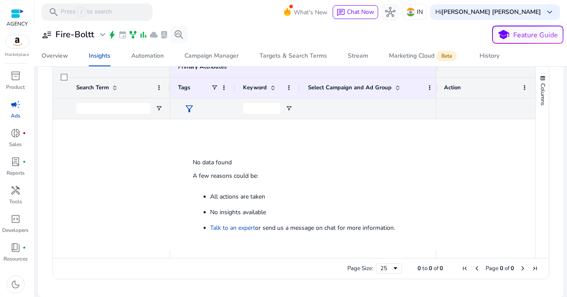
drag, startPoint x: 208, startPoint y: 197, endPoint x: 276, endPoint y: 214, distance: 70.0
click at [277, 214] on ul "All actions are taken No insights available Talk to an expert or send us a mess…" at bounding box center [294, 212] width 202 height 47
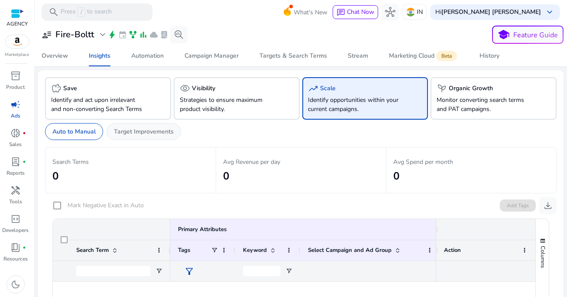
click at [149, 135] on p "Target Improvements" at bounding box center [144, 131] width 60 height 9
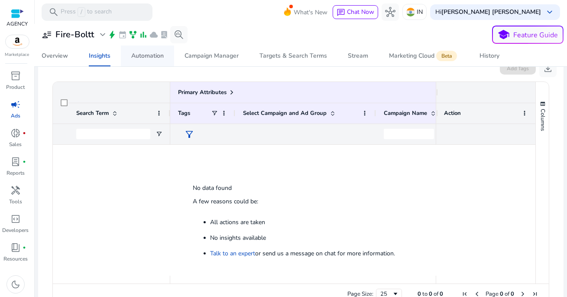
click at [144, 59] on div "Automation" at bounding box center [147, 56] width 33 height 6
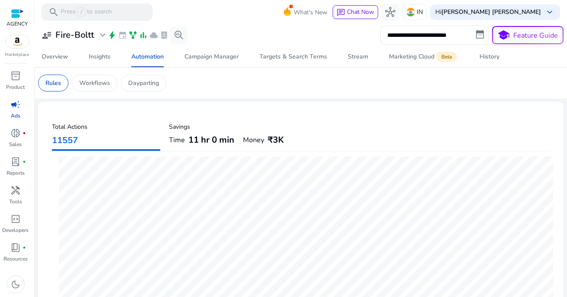
click at [216, 140] on span "11 hr 0 min" at bounding box center [212, 140] width 46 height 12
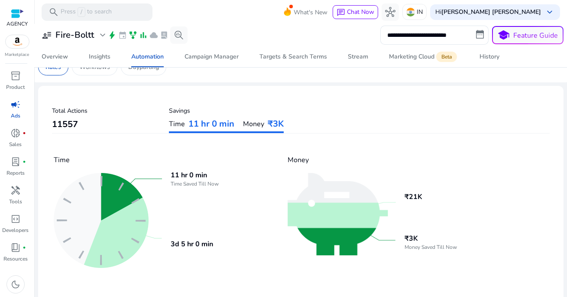
click at [117, 108] on p "Total Actions" at bounding box center [106, 110] width 108 height 9
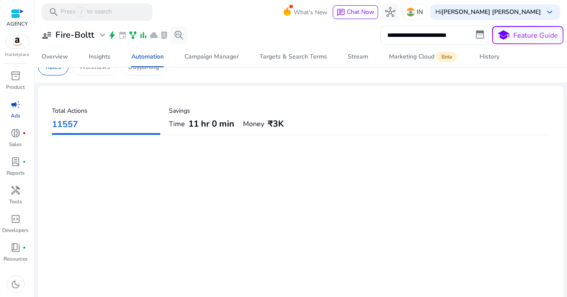
click at [192, 119] on span "11 hr 0 min" at bounding box center [212, 124] width 46 height 12
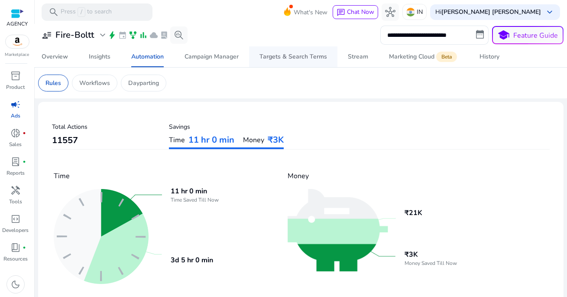
click at [287, 58] on div "Targets & Search Terms" at bounding box center [294, 57] width 68 height 6
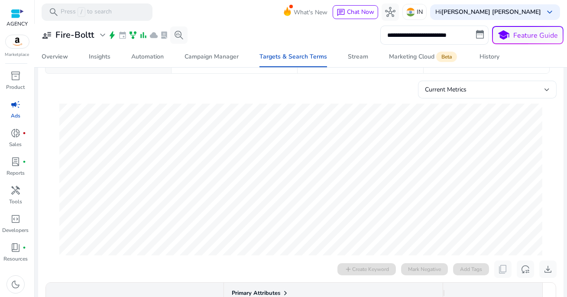
scroll to position [71, 0]
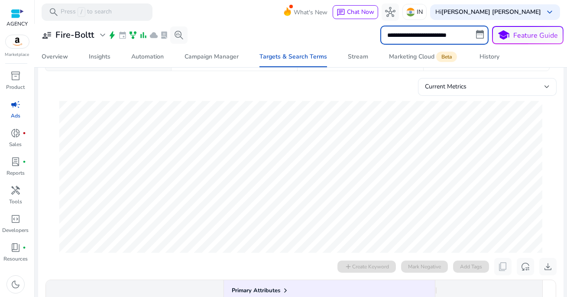
click at [415, 34] on input "**********" at bounding box center [435, 35] width 108 height 19
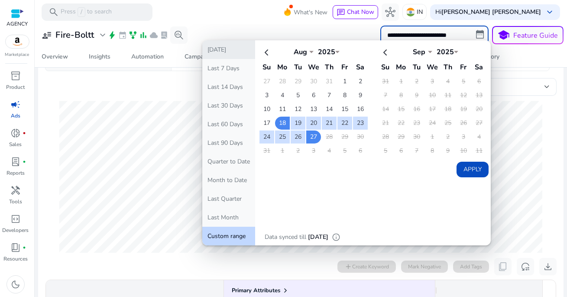
click at [225, 53] on button "[DATE]" at bounding box center [228, 49] width 53 height 19
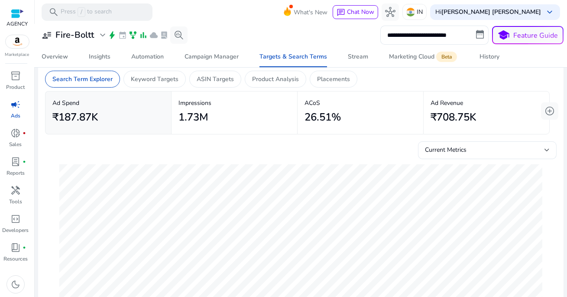
scroll to position [0, 0]
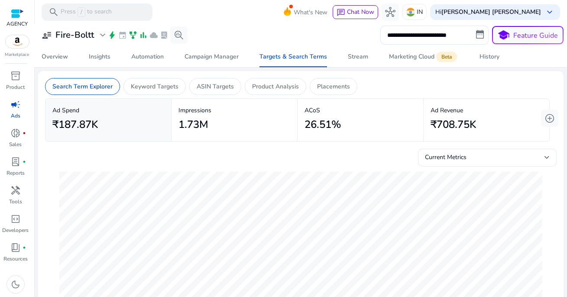
click at [329, 123] on h2 "26.51%" at bounding box center [323, 124] width 36 height 13
click at [350, 109] on p "ACoS" at bounding box center [361, 110] width 112 height 9
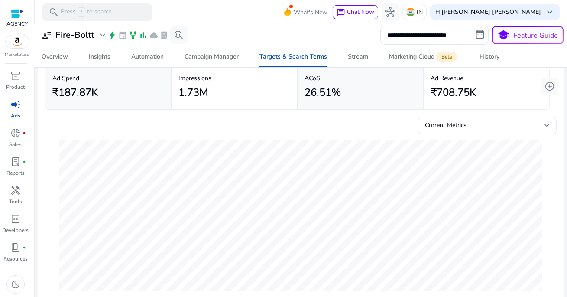
scroll to position [36, 0]
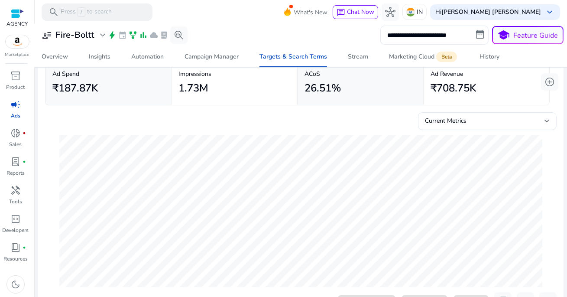
click at [427, 31] on input "**********" at bounding box center [435, 35] width 108 height 19
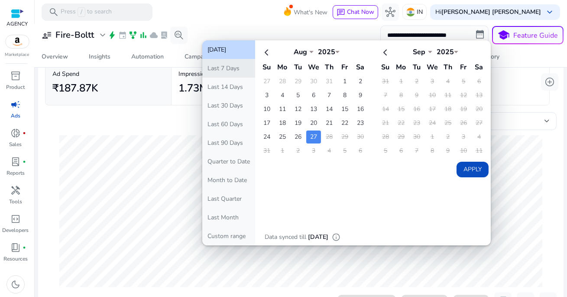
click at [227, 70] on button "Last 7 Days" at bounding box center [228, 68] width 53 height 19
type input "**********"
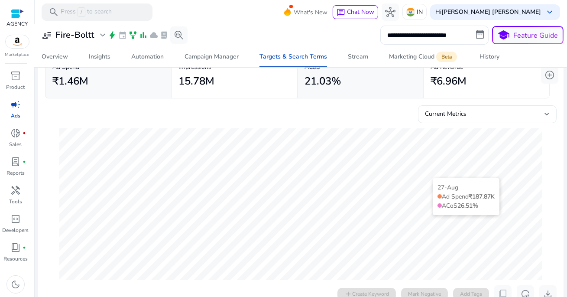
scroll to position [0, 0]
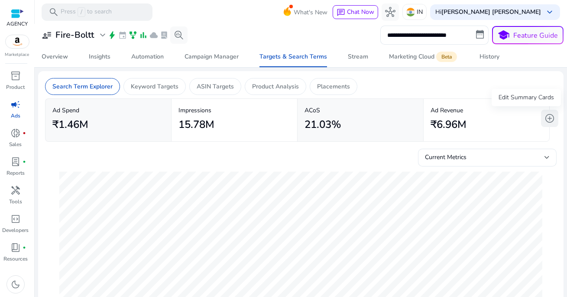
click at [546, 117] on span "add_circle" at bounding box center [550, 118] width 10 height 10
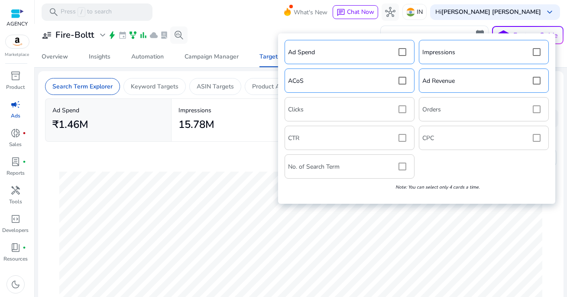
click at [536, 107] on div "Ad Spend Impressions ACoS Ad Revenue Clicks Orders CTR CPC No. of Search Term N…" at bounding box center [417, 119] width 269 height 162
click at [537, 109] on div "Ad Spend Impressions ACoS Ad Revenue Clicks Orders CTR CPC No. of Search Term N…" at bounding box center [417, 119] width 269 height 162
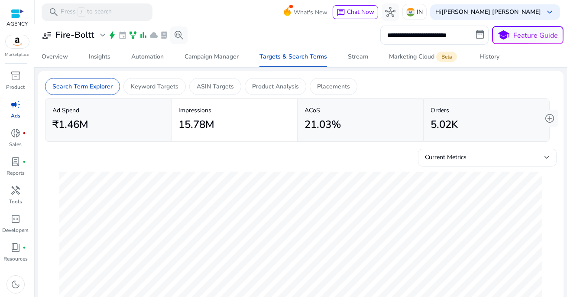
click at [473, 154] on div "Current Metrics" at bounding box center [485, 158] width 120 height 10
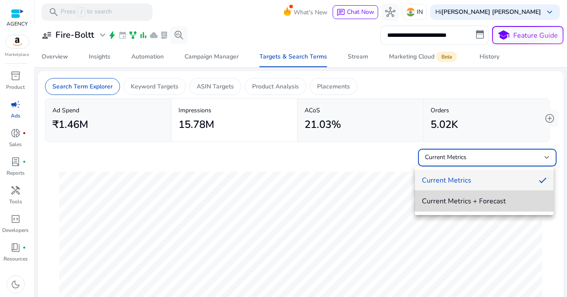
click at [455, 199] on span "Current Metrics + Forecast" at bounding box center [484, 201] width 125 height 10
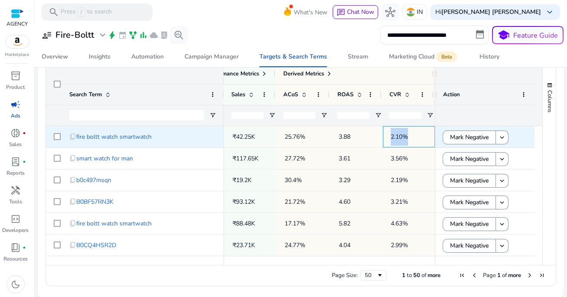
drag, startPoint x: 381, startPoint y: 138, endPoint x: 406, endPoint y: 138, distance: 25.1
click at [406, 138] on div "2.10%" at bounding box center [409, 136] width 52 height 21
click at [310, 136] on p "25.76%" at bounding box center [304, 137] width 39 height 18
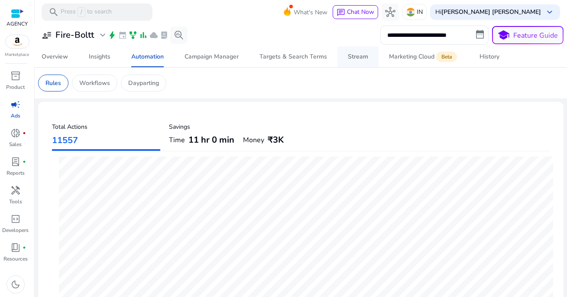
click at [349, 57] on div "Stream" at bounding box center [358, 57] width 20 height 6
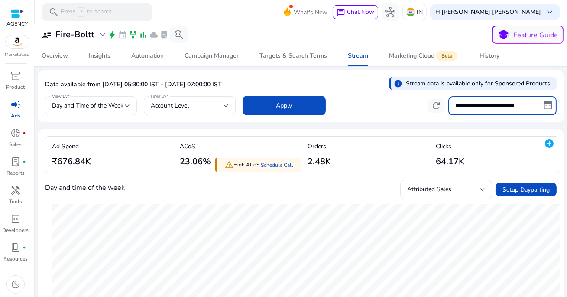
click at [544, 105] on input "**********" at bounding box center [503, 105] width 108 height 19
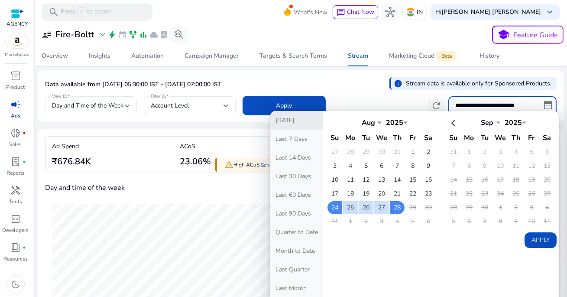
click at [304, 120] on button "[DATE]" at bounding box center [297, 120] width 53 height 19
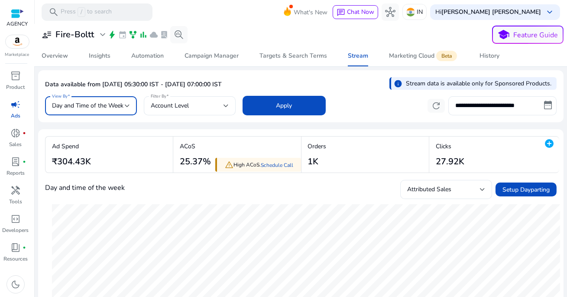
click at [97, 108] on span "Day and Time of the Week" at bounding box center [88, 105] width 72 height 8
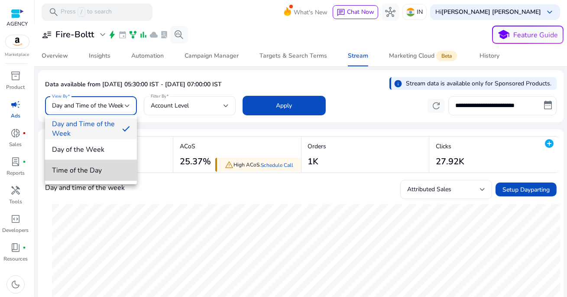
click at [94, 168] on span "Time of the Day" at bounding box center [91, 171] width 78 height 10
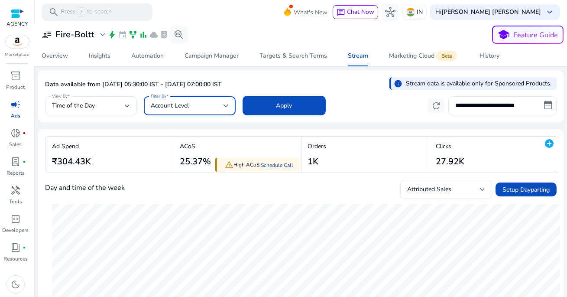
click at [196, 101] on div "Account Level" at bounding box center [187, 106] width 73 height 10
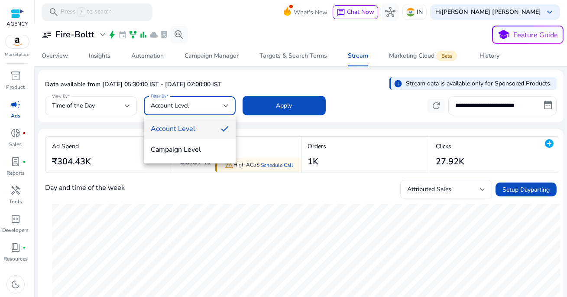
click at [190, 129] on span "Account Level" at bounding box center [182, 129] width 63 height 10
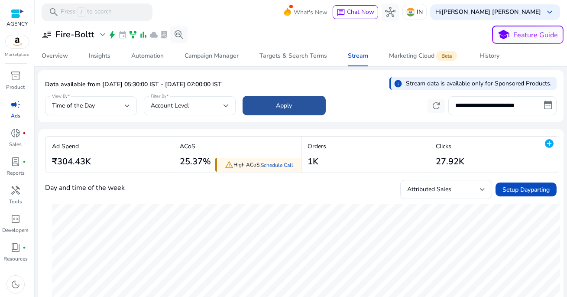
click at [273, 108] on span at bounding box center [284, 105] width 83 height 21
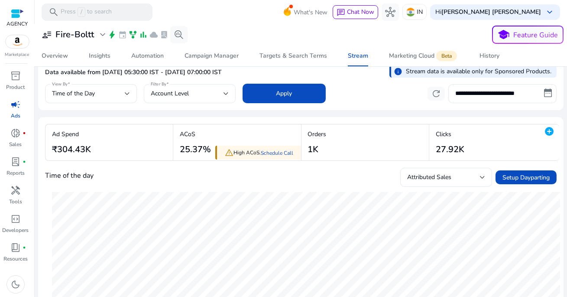
scroll to position [12, 0]
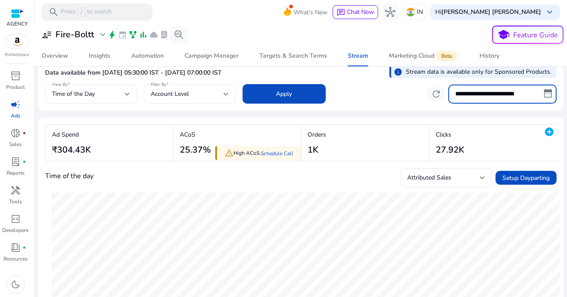
click at [476, 95] on input "**********" at bounding box center [503, 94] width 108 height 19
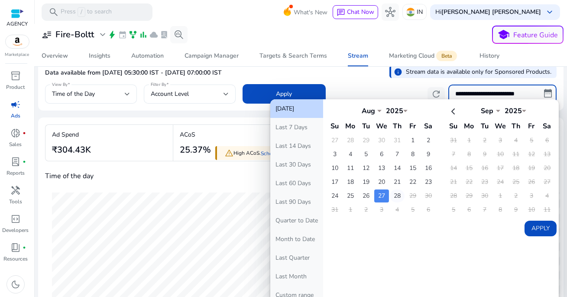
click at [395, 192] on td "28" at bounding box center [397, 195] width 15 height 13
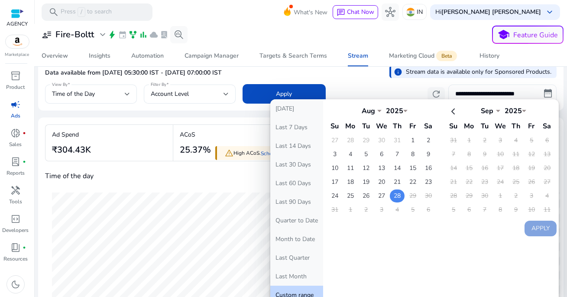
click at [395, 192] on td "28" at bounding box center [397, 195] width 15 height 13
click at [535, 221] on button "Apply" at bounding box center [541, 229] width 32 height 16
type input "**********"
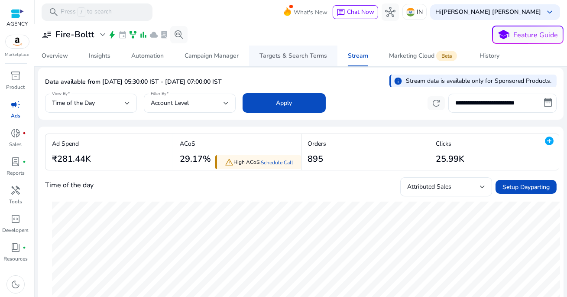
scroll to position [0, 0]
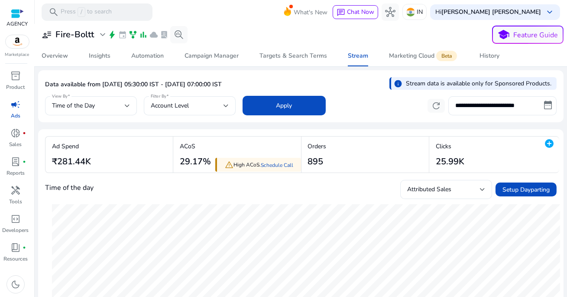
click at [235, 15] on mat-toolbar "search Press / to search What's New chat Chat Now hub IN Hi [PERSON_NAME] [PERS…" at bounding box center [301, 12] width 533 height 24
